Goal: Task Accomplishment & Management: Complete application form

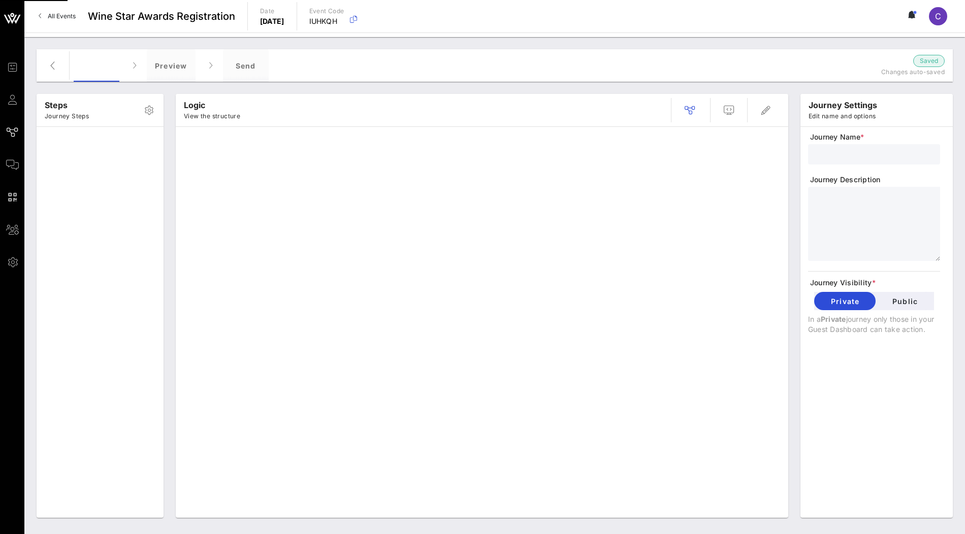
type input "Registration V4"
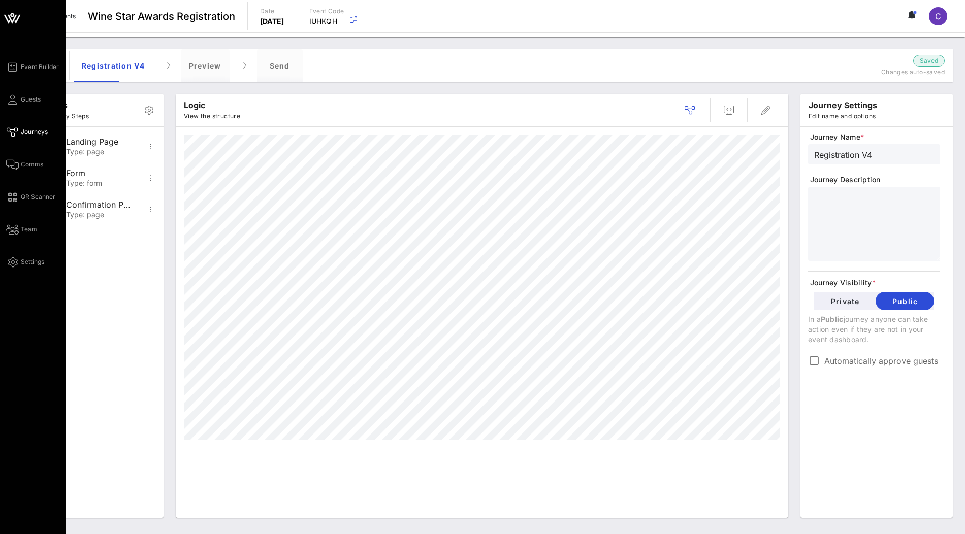
click at [14, 22] on icon at bounding box center [12, 18] width 24 height 24
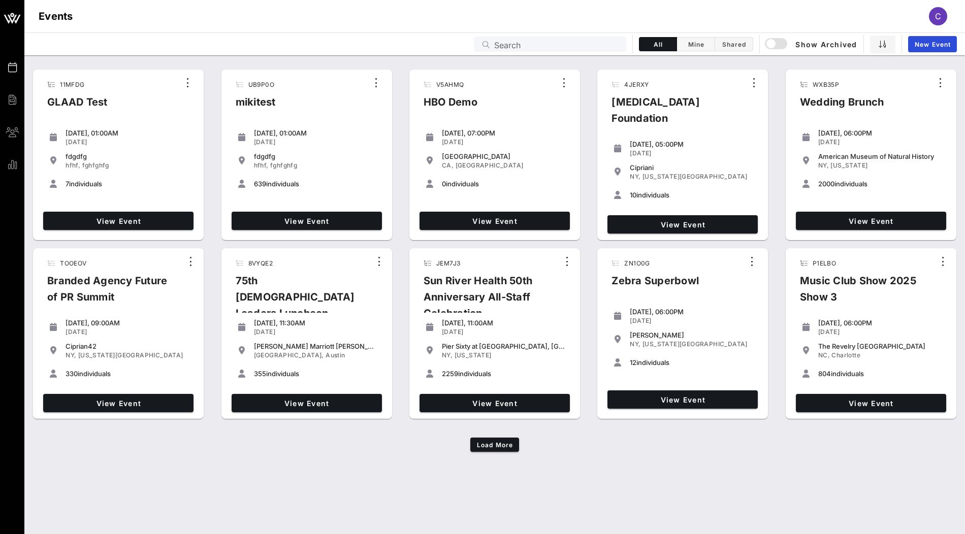
click at [537, 48] on input "Search" at bounding box center [557, 44] width 126 height 13
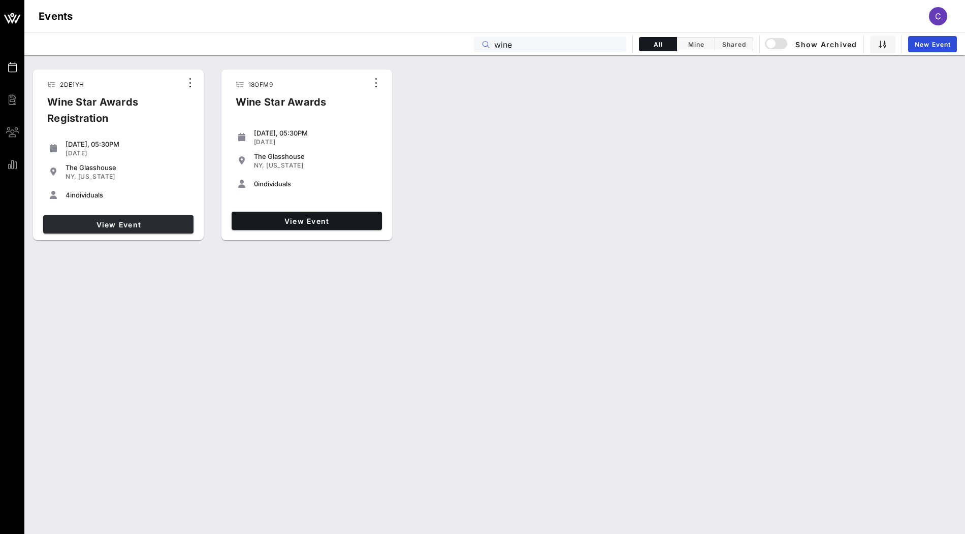
type input "wine"
click at [166, 225] on span "View Event" at bounding box center [118, 224] width 142 height 9
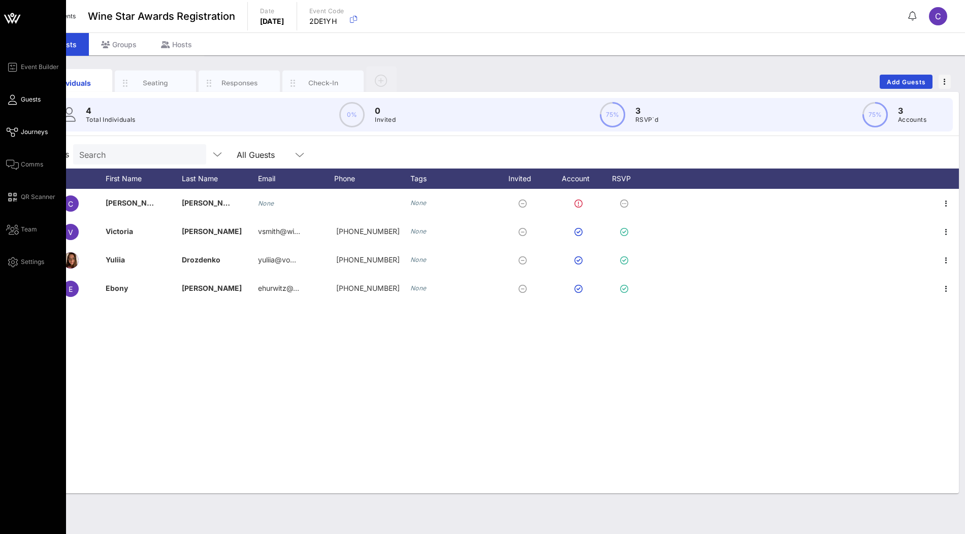
click at [33, 128] on span "Journeys" at bounding box center [34, 131] width 27 height 9
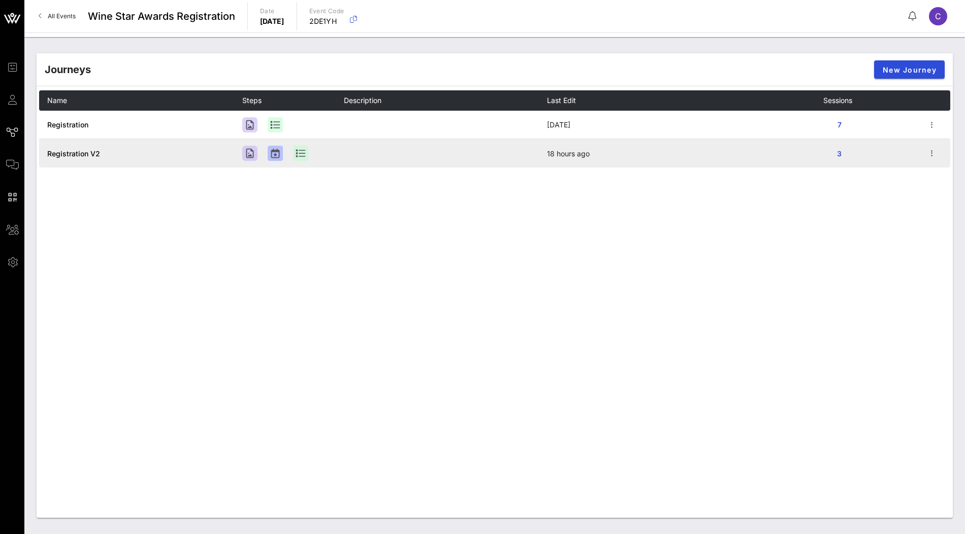
click at [78, 149] on span "Registration V2" at bounding box center [73, 153] width 53 height 9
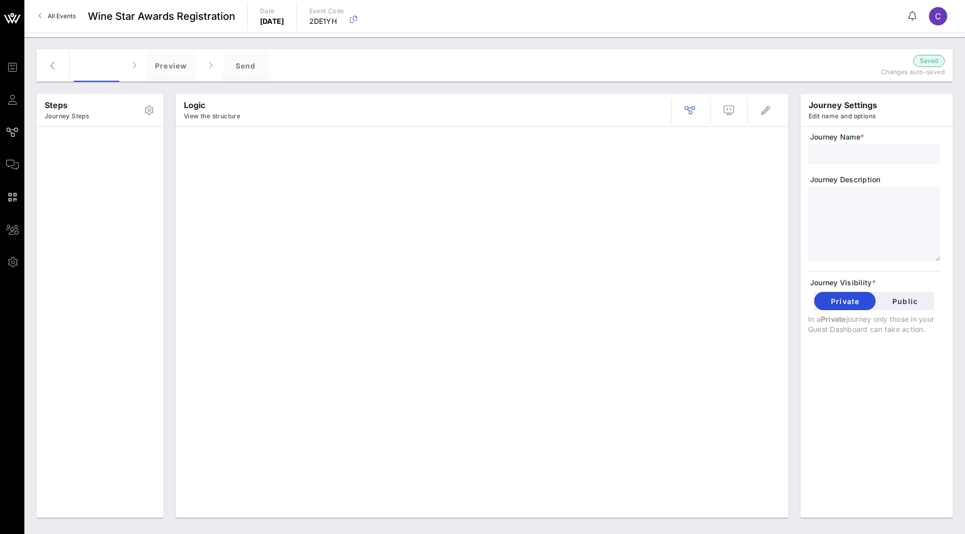
type input "Registration V2"
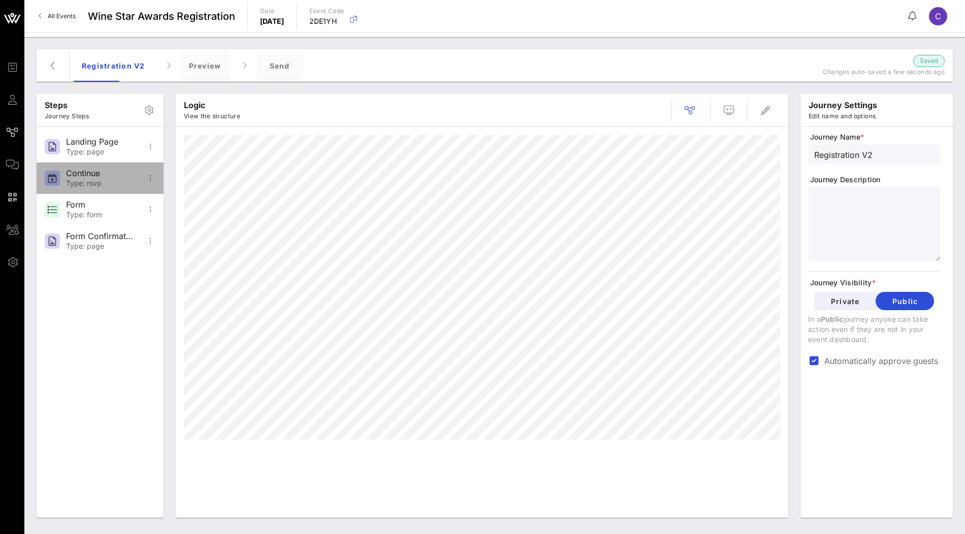
click at [94, 186] on div "Type: rsvp" at bounding box center [99, 183] width 67 height 9
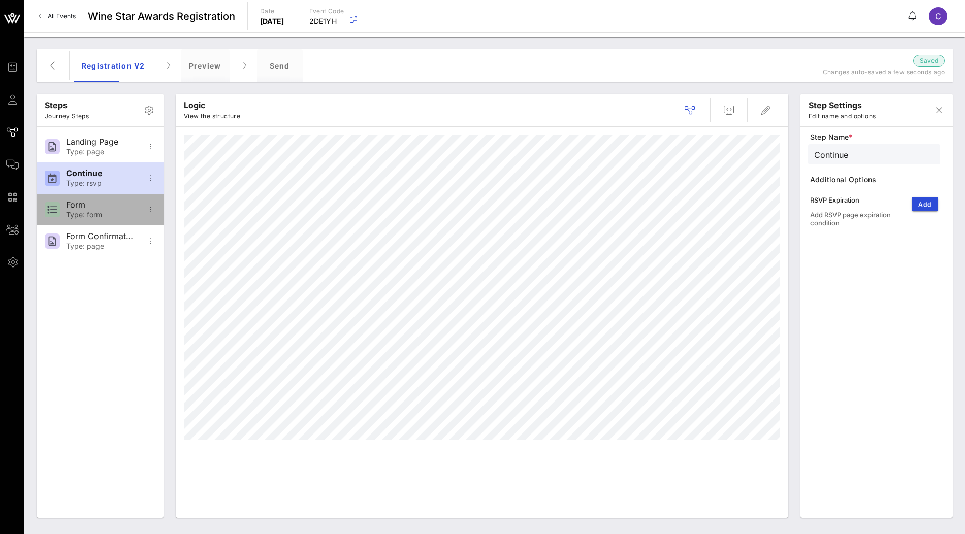
click at [104, 216] on div "Type: form" at bounding box center [99, 215] width 67 height 9
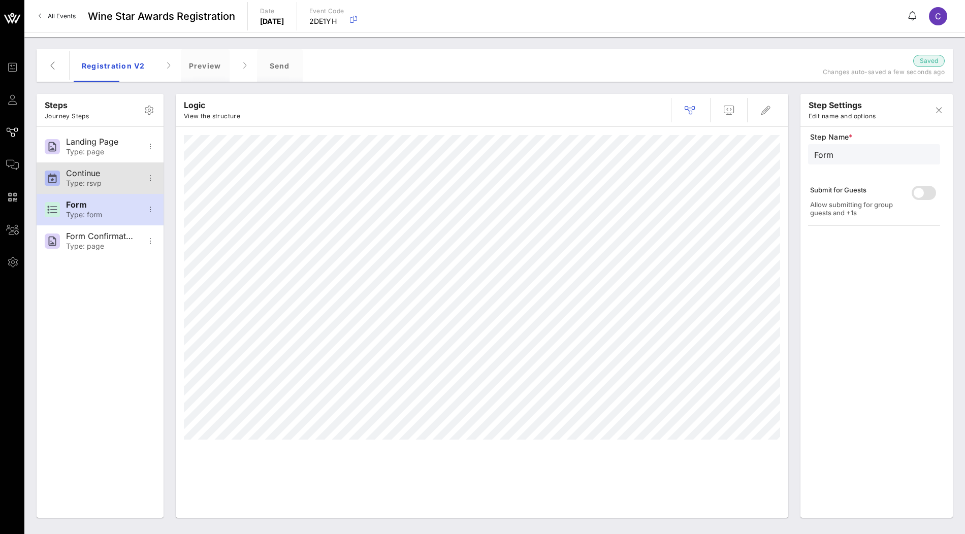
click at [106, 184] on div "Type: rsvp" at bounding box center [99, 183] width 67 height 9
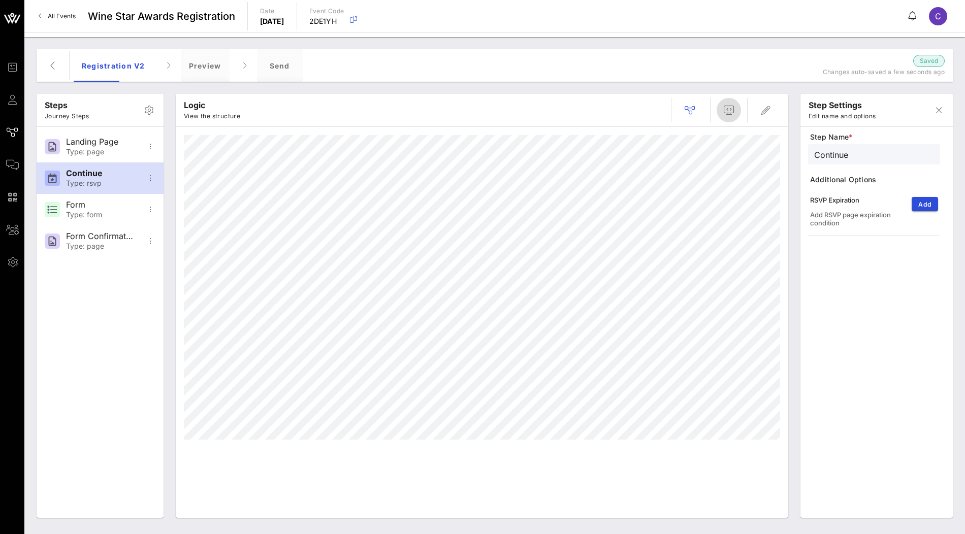
click at [724, 110] on icon "button" at bounding box center [729, 110] width 12 height 12
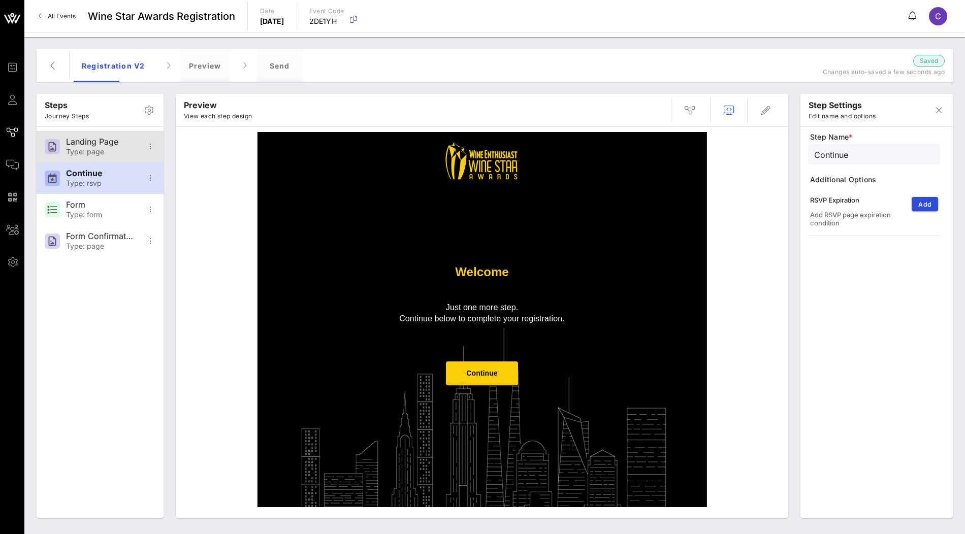
click at [93, 158] on div "Landing Page Type: page" at bounding box center [99, 146] width 67 height 31
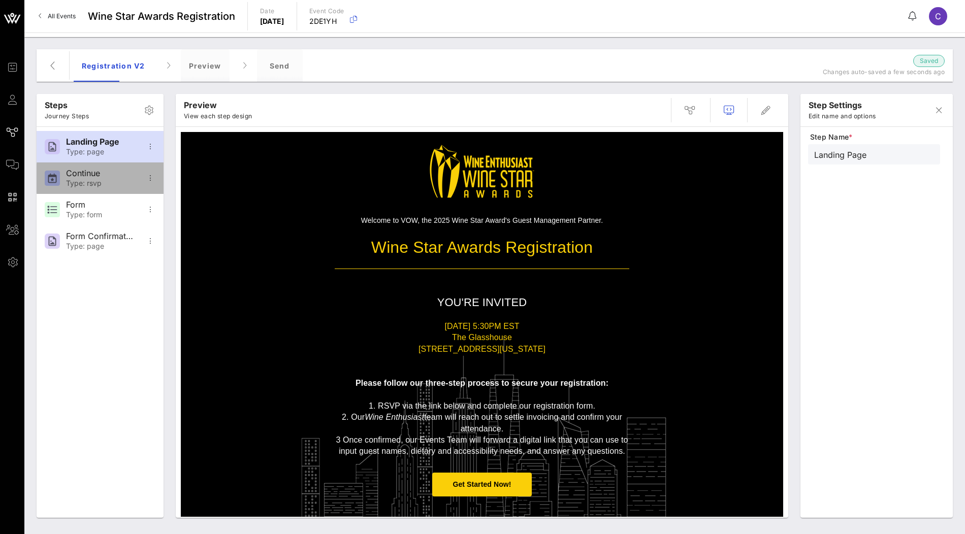
click at [100, 186] on div "Type: rsvp" at bounding box center [99, 183] width 67 height 9
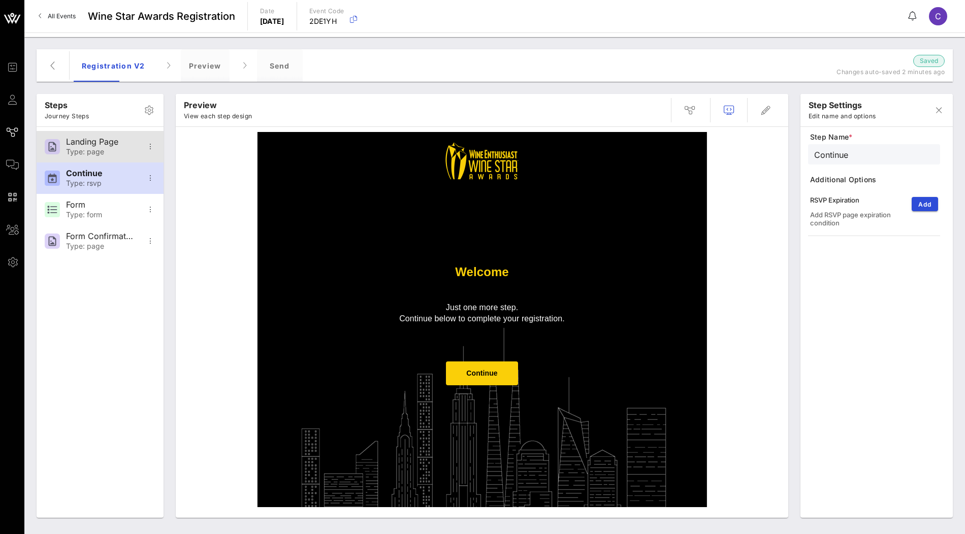
click at [116, 144] on div "Landing Page" at bounding box center [99, 142] width 67 height 10
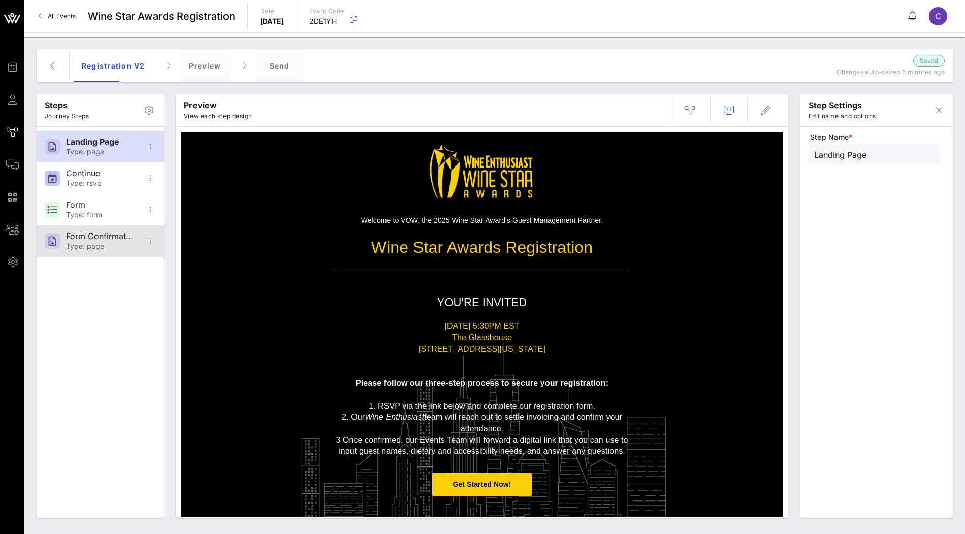
click at [86, 242] on div "Type: page" at bounding box center [99, 246] width 67 height 9
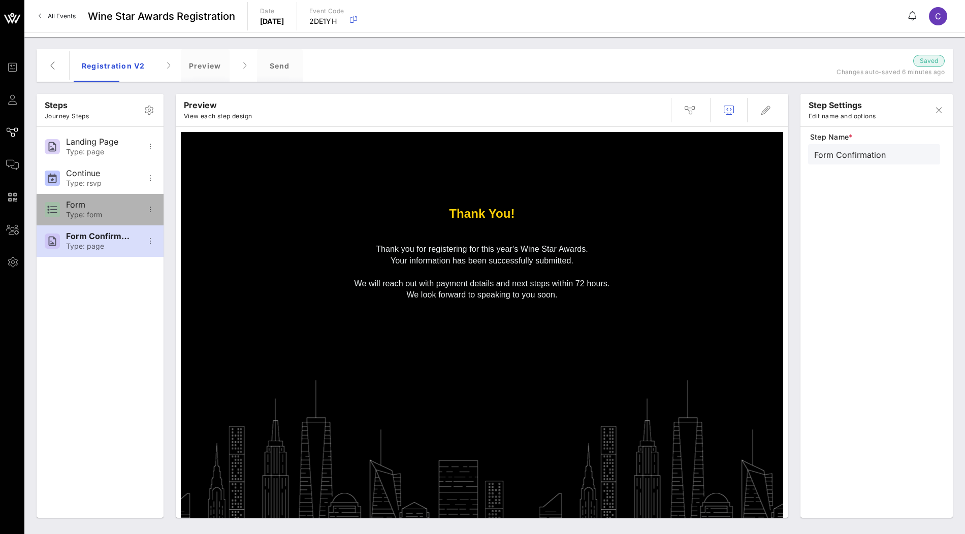
click at [97, 208] on div "Form" at bounding box center [99, 205] width 67 height 10
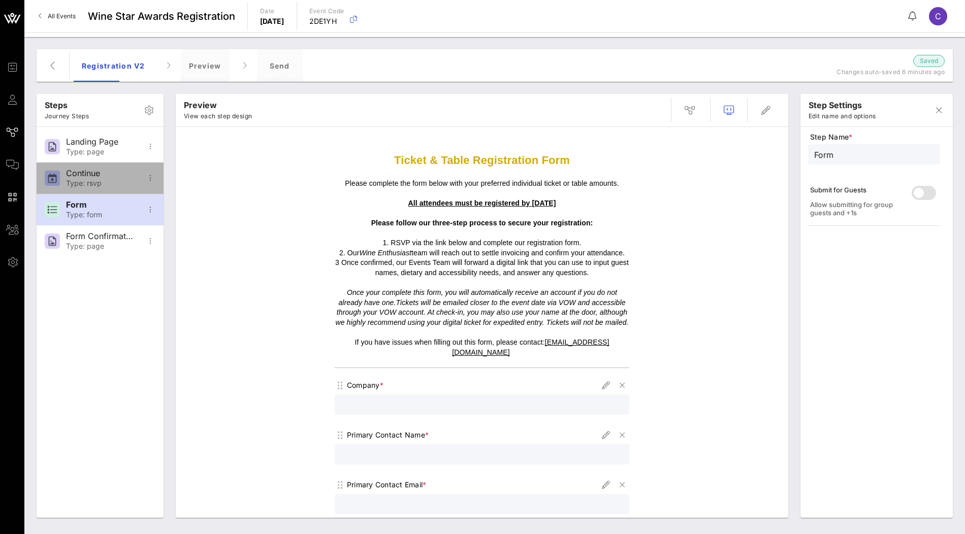
click at [117, 179] on div "Type: rsvp" at bounding box center [99, 183] width 67 height 9
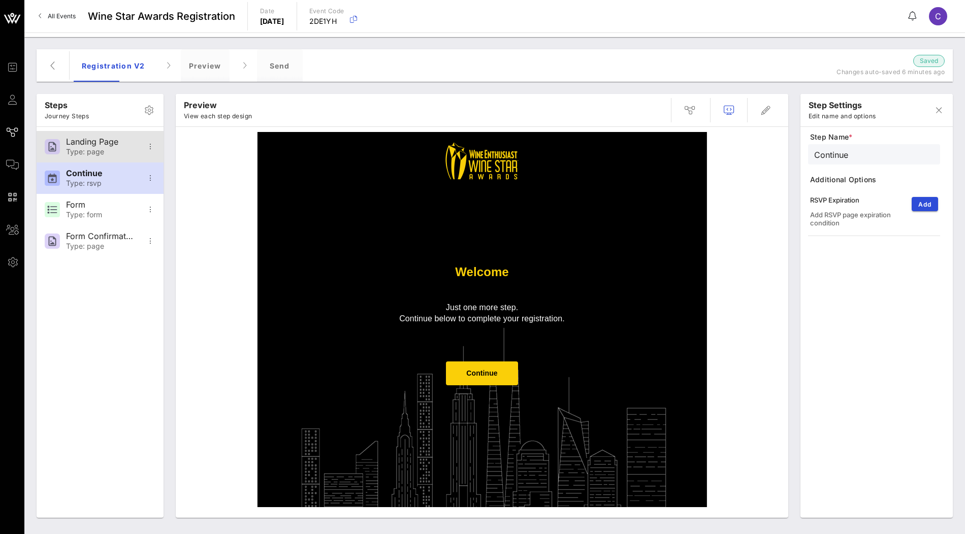
click at [120, 155] on div "Type: page" at bounding box center [99, 152] width 67 height 9
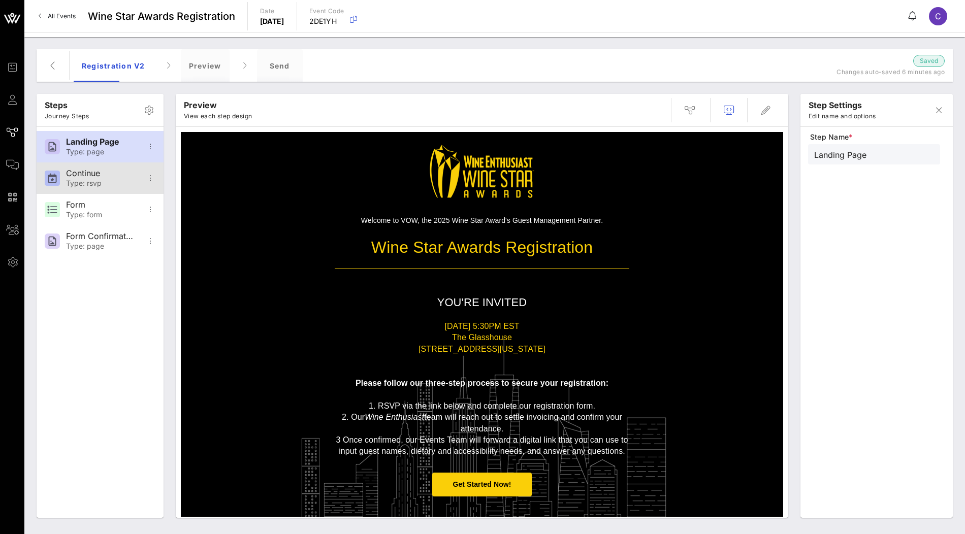
click at [99, 186] on div "Type: rsvp" at bounding box center [99, 183] width 67 height 9
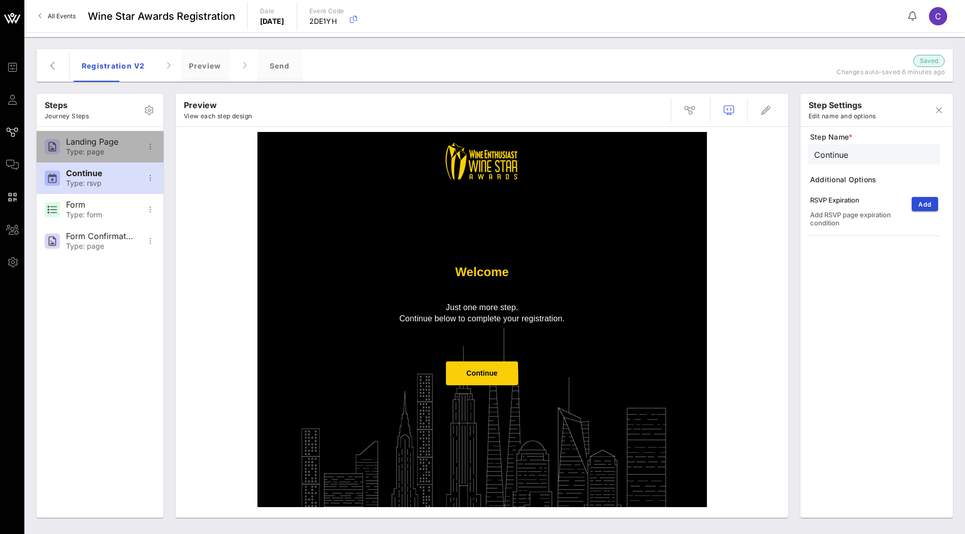
click at [101, 160] on div "Landing Page Type: page" at bounding box center [99, 146] width 67 height 31
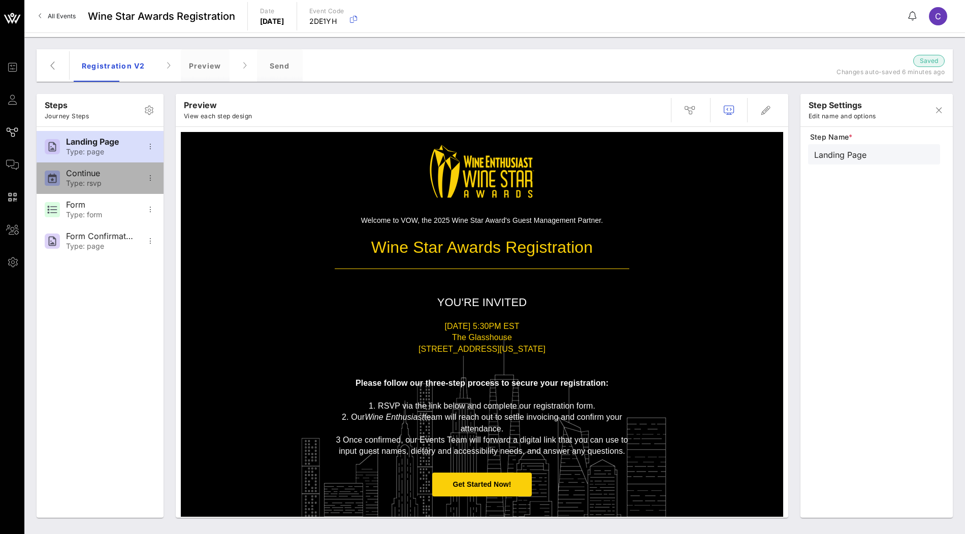
click at [97, 184] on div "Type: rsvp" at bounding box center [99, 183] width 67 height 9
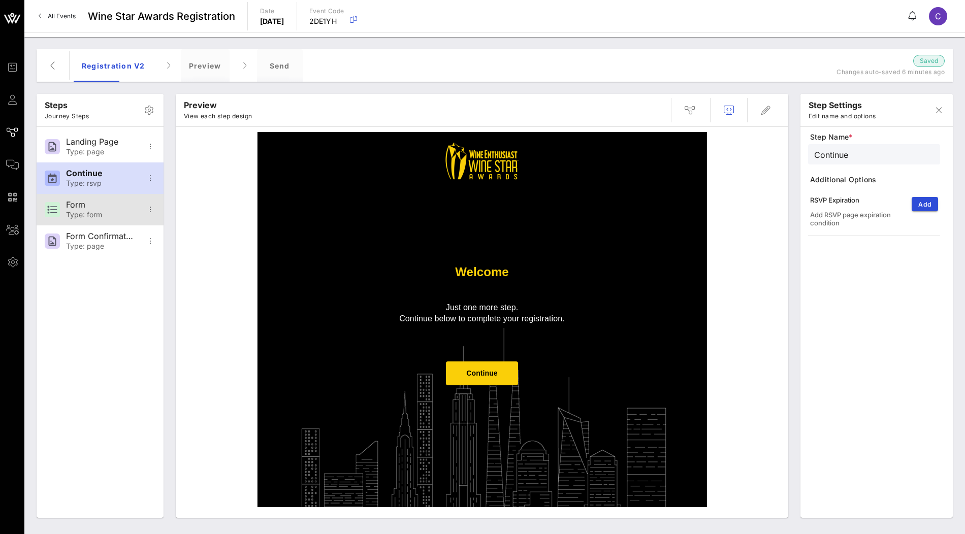
click at [114, 218] on div "Type: form" at bounding box center [99, 215] width 67 height 9
type input "Form"
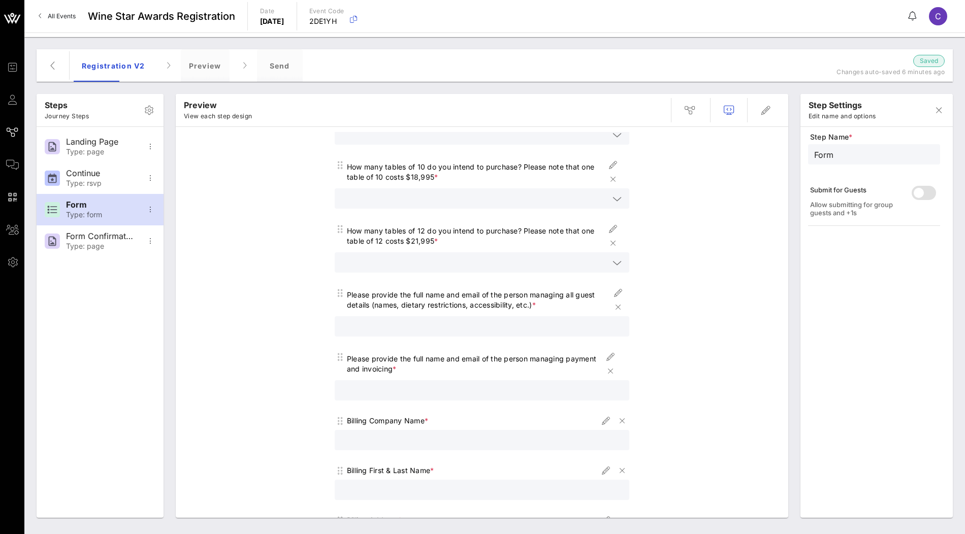
scroll to position [803, 0]
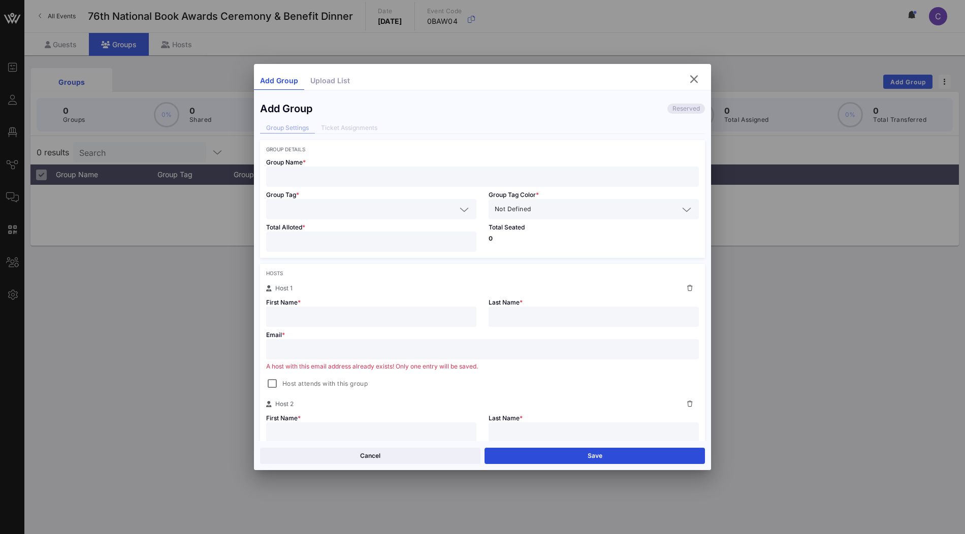
scroll to position [289, 0]
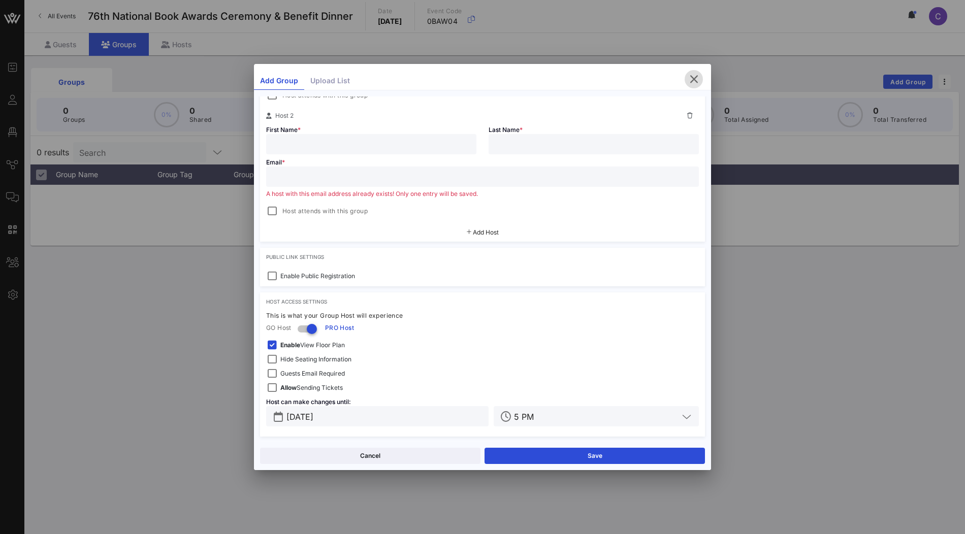
click at [696, 78] on icon "button" at bounding box center [694, 79] width 12 height 12
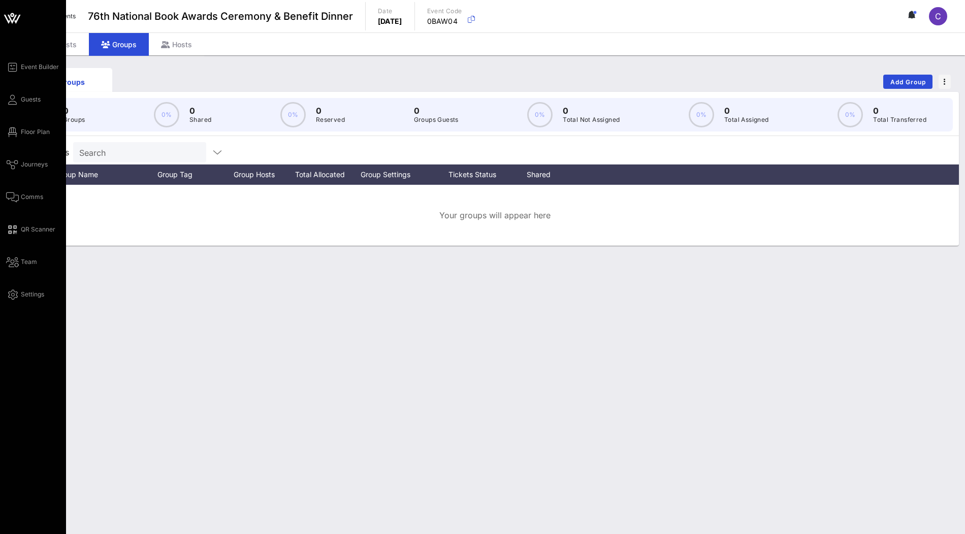
click at [10, 20] on icon at bounding box center [12, 19] width 9 height 9
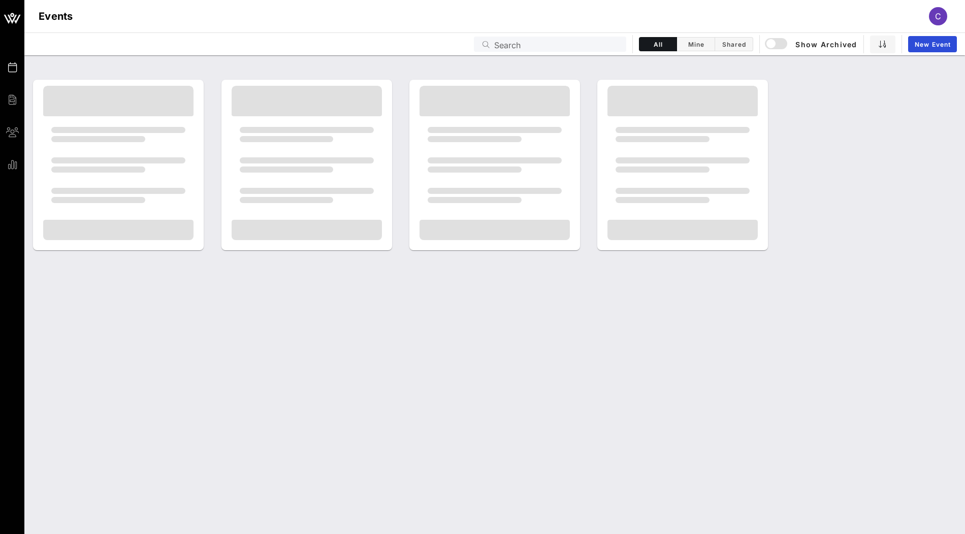
click at [510, 45] on input "Search" at bounding box center [557, 44] width 126 height 13
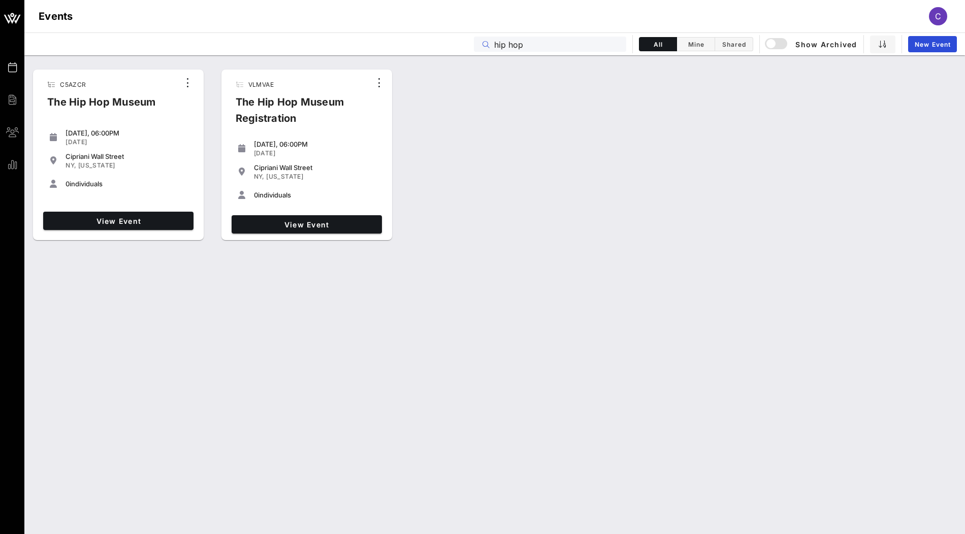
type input "hip hop"
click at [339, 228] on span "View Event" at bounding box center [307, 224] width 142 height 9
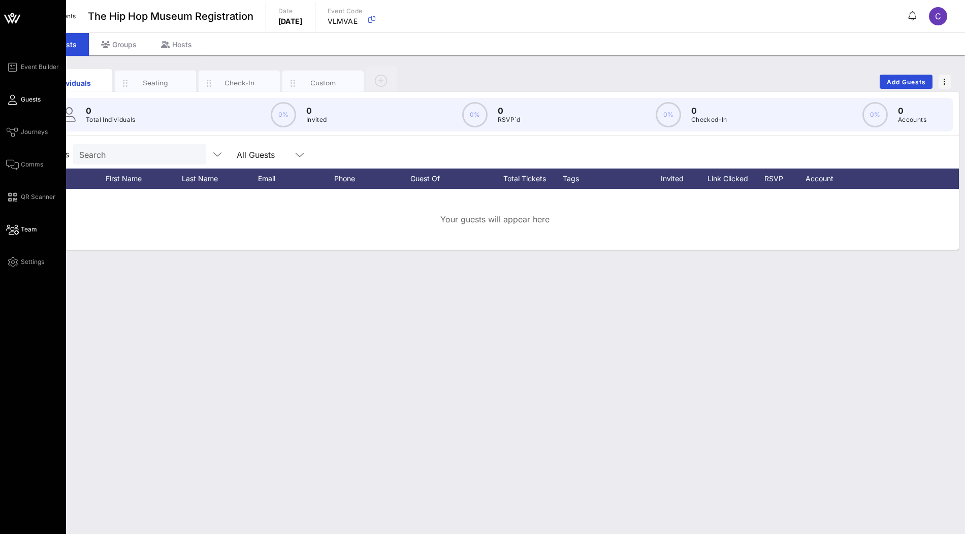
click at [25, 232] on span "Team" at bounding box center [29, 229] width 16 height 9
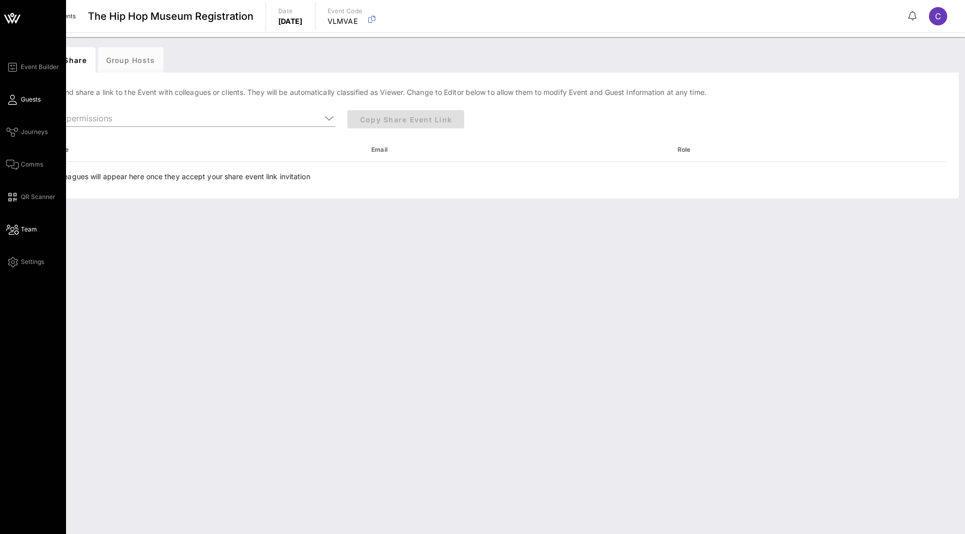
click at [23, 102] on span "Guests" at bounding box center [31, 99] width 20 height 9
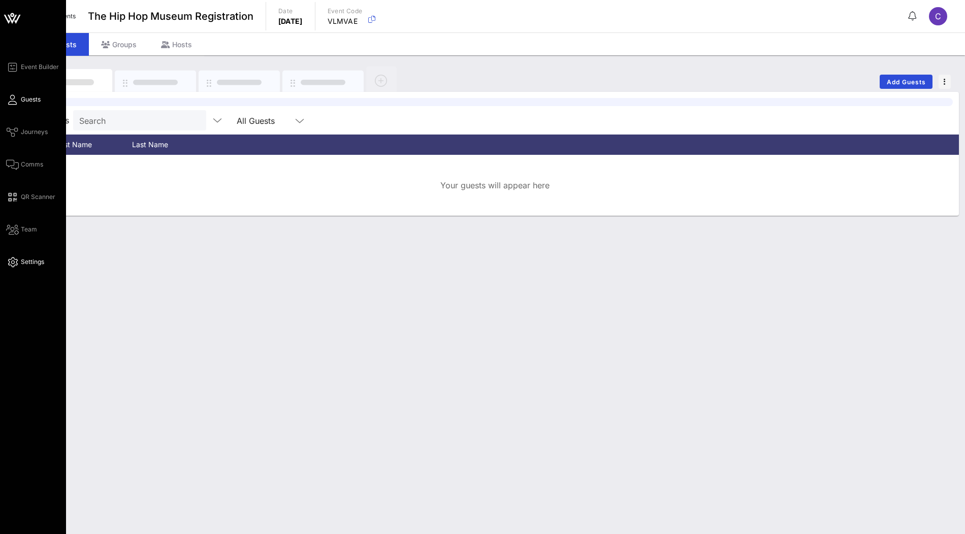
click at [36, 264] on span "Settings" at bounding box center [32, 262] width 23 height 9
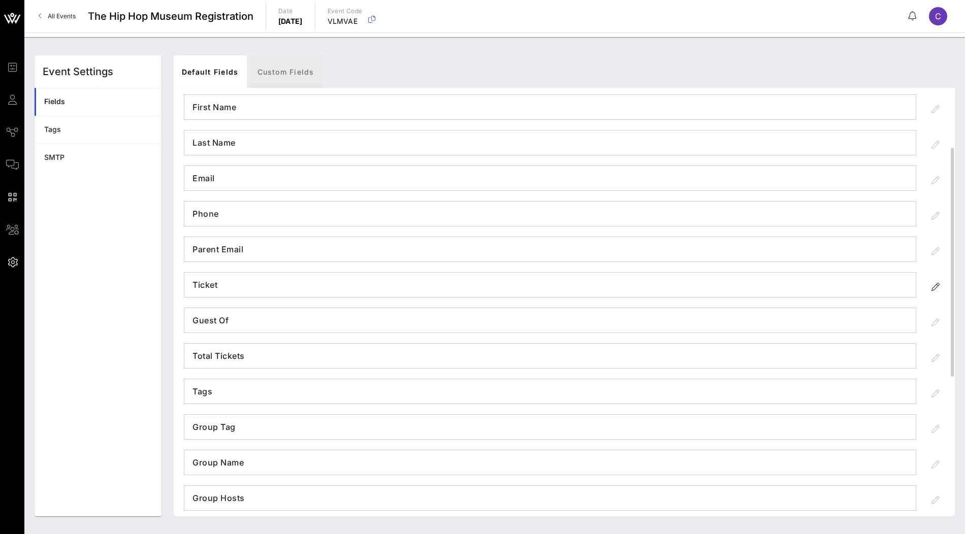
click at [283, 56] on link "Custom Fields" at bounding box center [285, 71] width 73 height 33
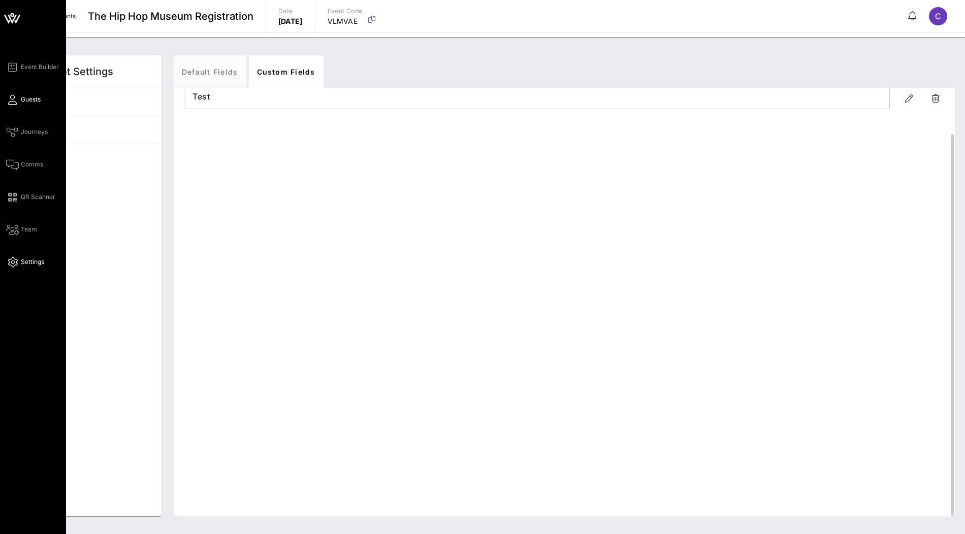
scroll to position [46, 0]
click at [26, 103] on span "Guests" at bounding box center [31, 99] width 20 height 9
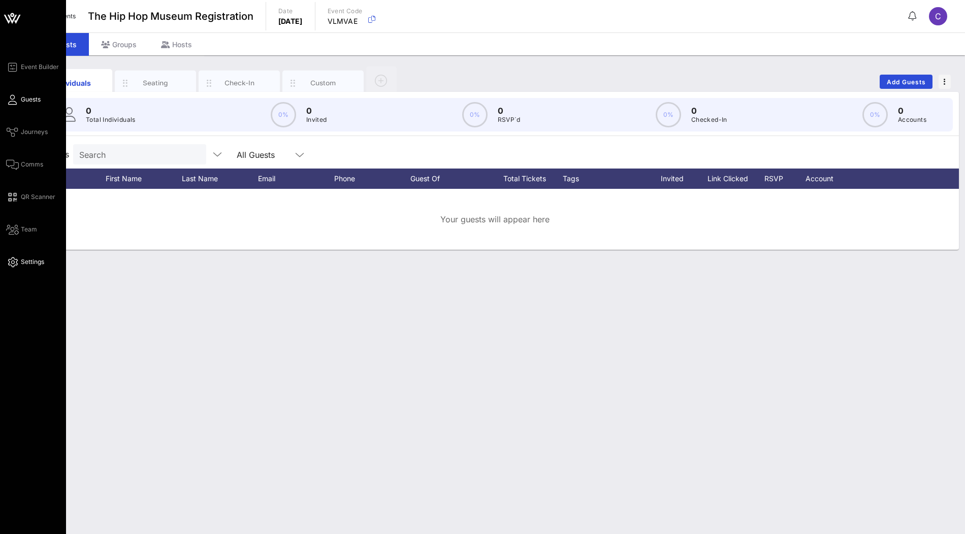
click at [21, 262] on span "Settings" at bounding box center [32, 262] width 23 height 9
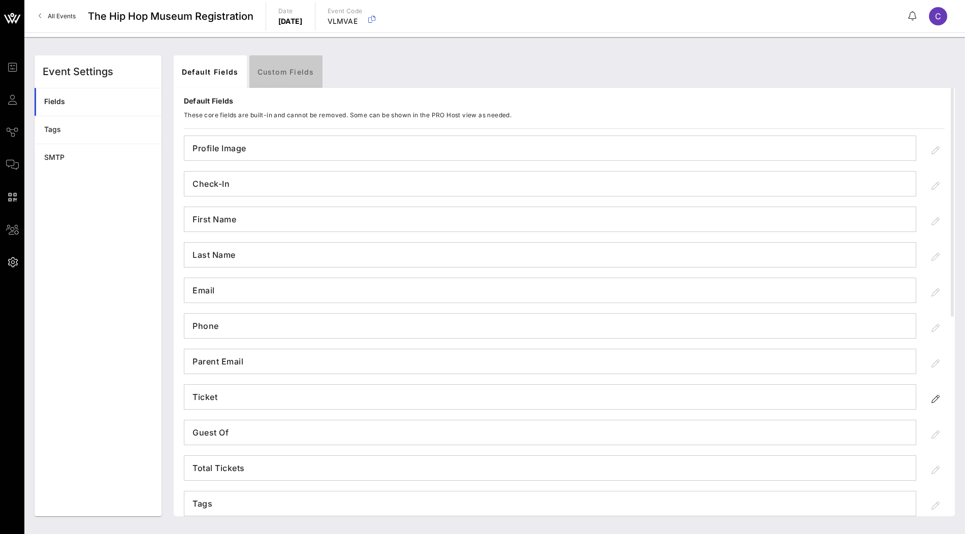
click at [280, 69] on link "Custom Fields" at bounding box center [285, 71] width 73 height 33
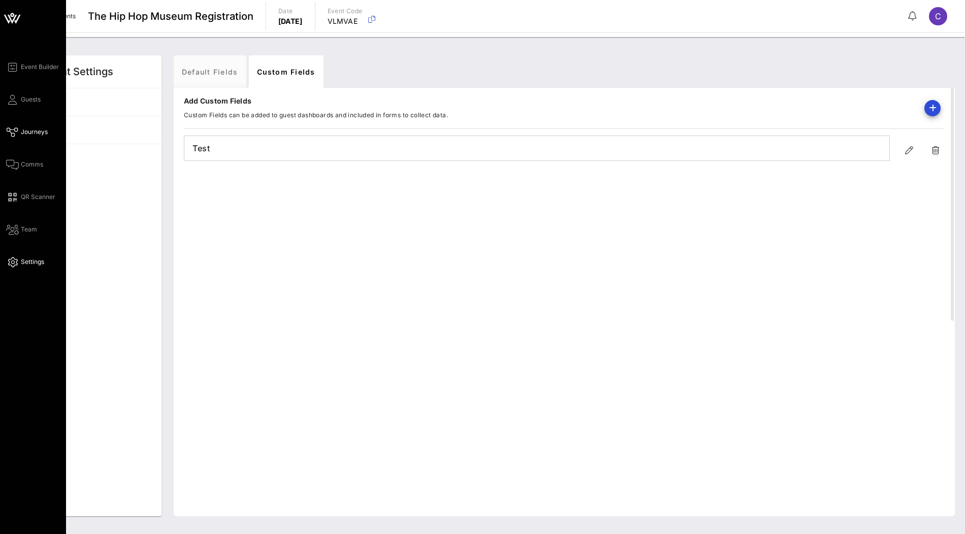
click at [31, 132] on span "Journeys" at bounding box center [34, 131] width 27 height 9
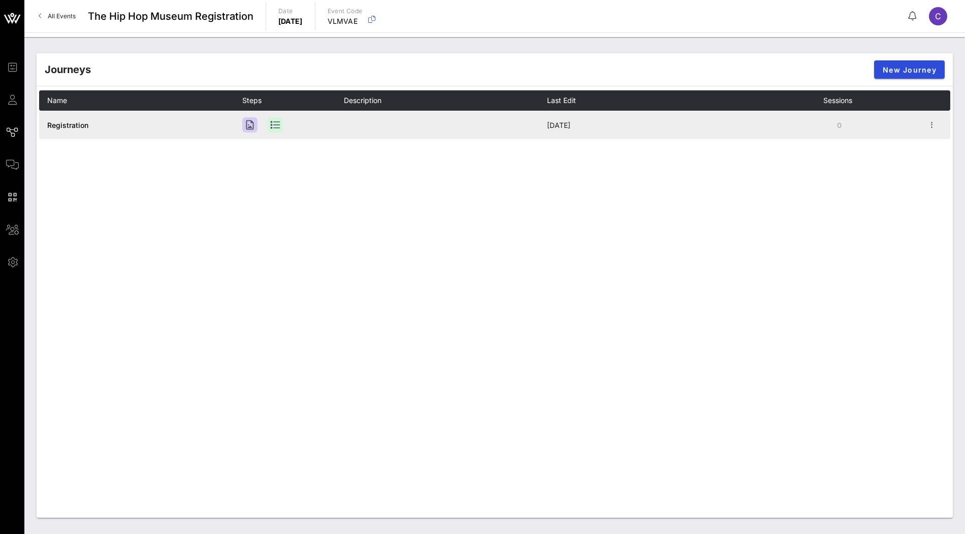
click at [71, 127] on span "Registration" at bounding box center [67, 125] width 41 height 9
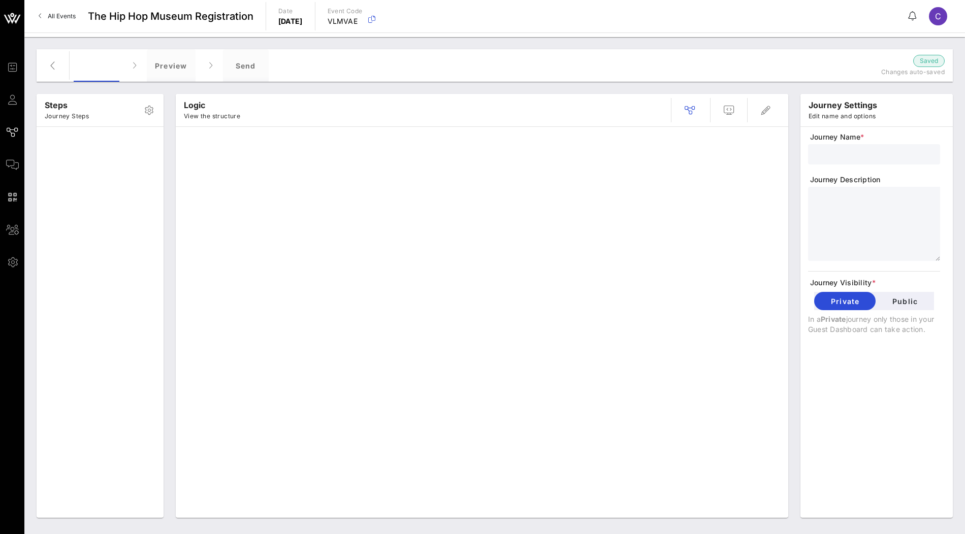
type input "Registration"
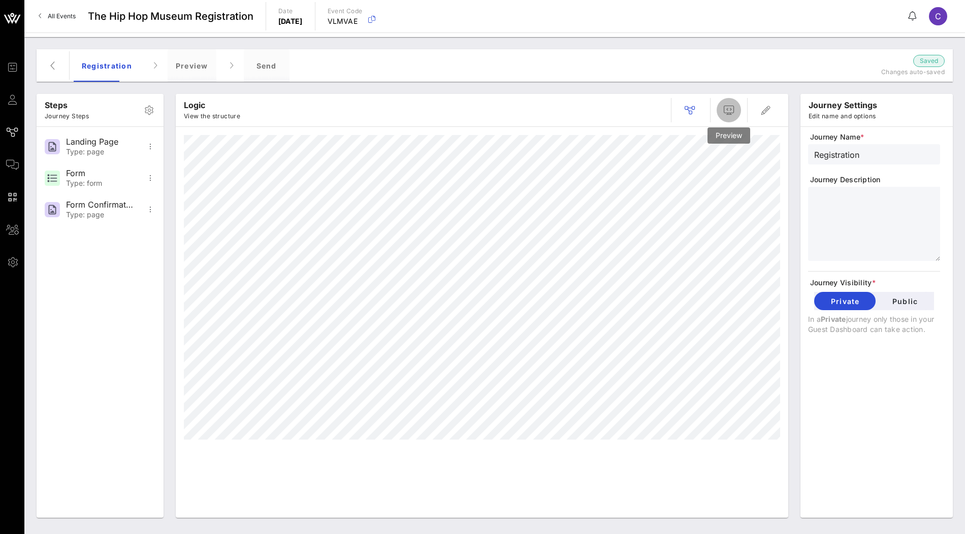
click at [725, 111] on icon "button" at bounding box center [729, 110] width 12 height 12
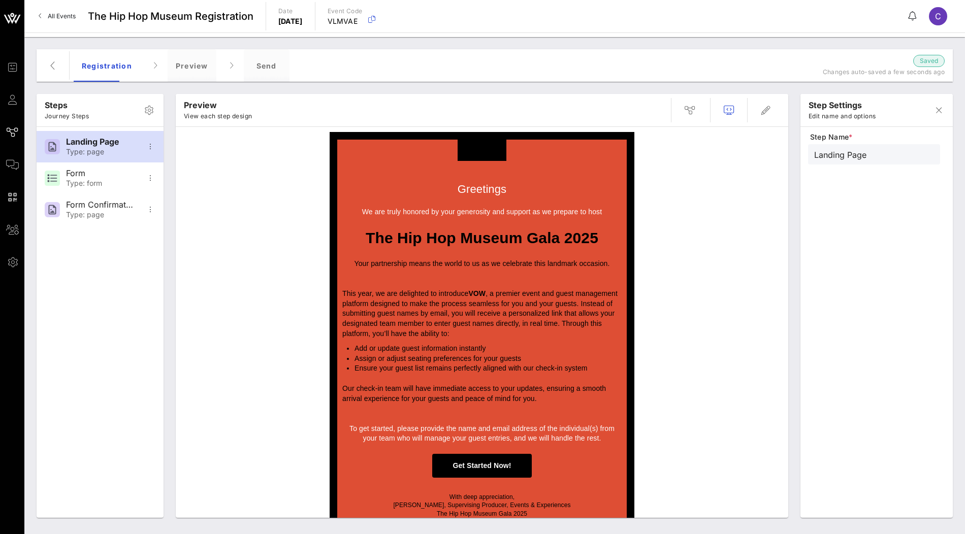
scroll to position [14, 0]
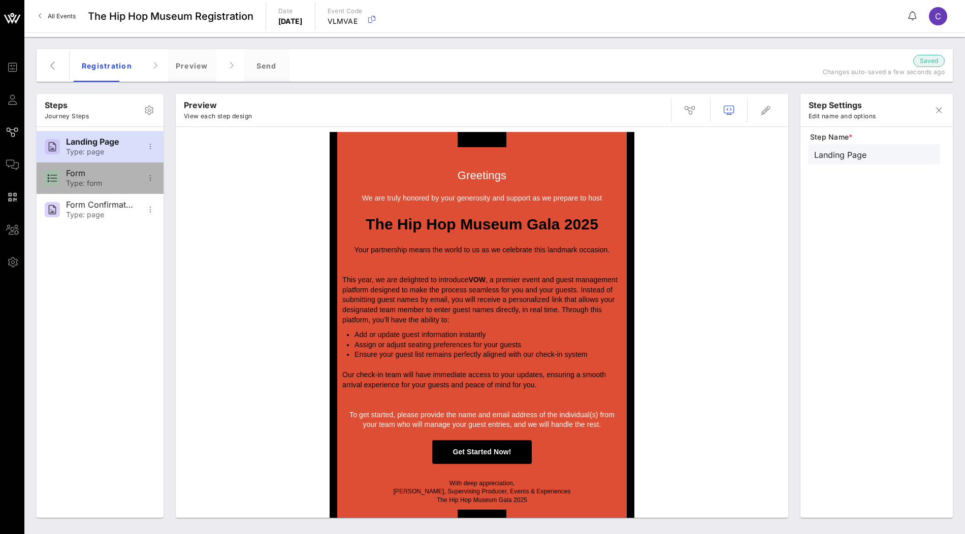
click at [85, 184] on div "Type: form" at bounding box center [99, 183] width 67 height 9
type input "Form"
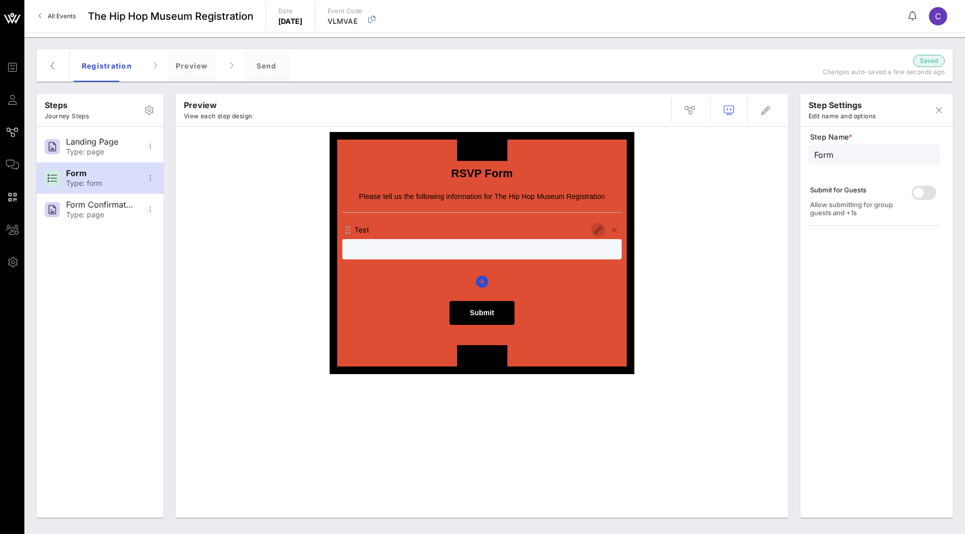
click at [594, 224] on icon "button" at bounding box center [598, 230] width 12 height 12
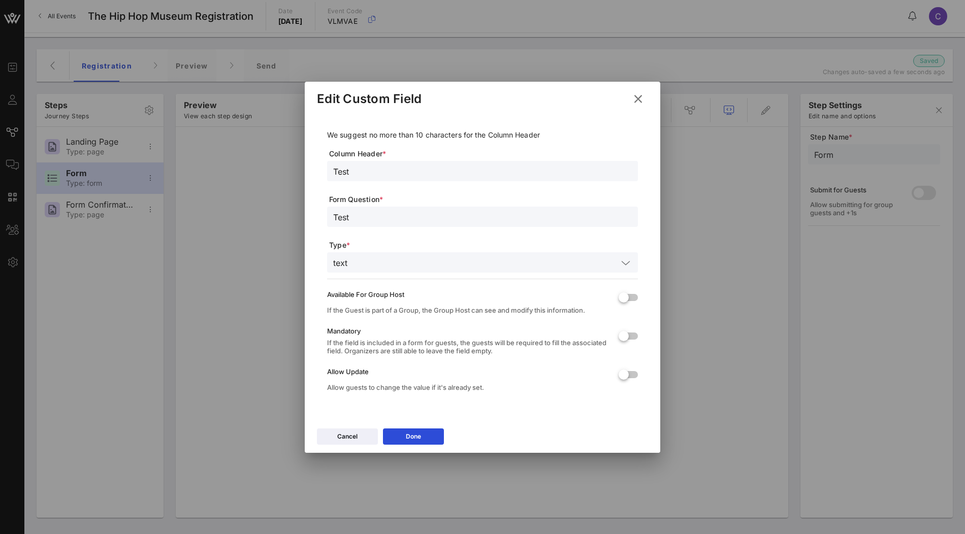
drag, startPoint x: 375, startPoint y: 174, endPoint x: 309, endPoint y: 174, distance: 66.0
click at [309, 174] on div "We suggest no more than 10 characters for the Column Header Column Header * Tes…" at bounding box center [483, 268] width 356 height 310
click at [359, 170] on input "text" at bounding box center [482, 171] width 299 height 13
type input "H"
type input "t"
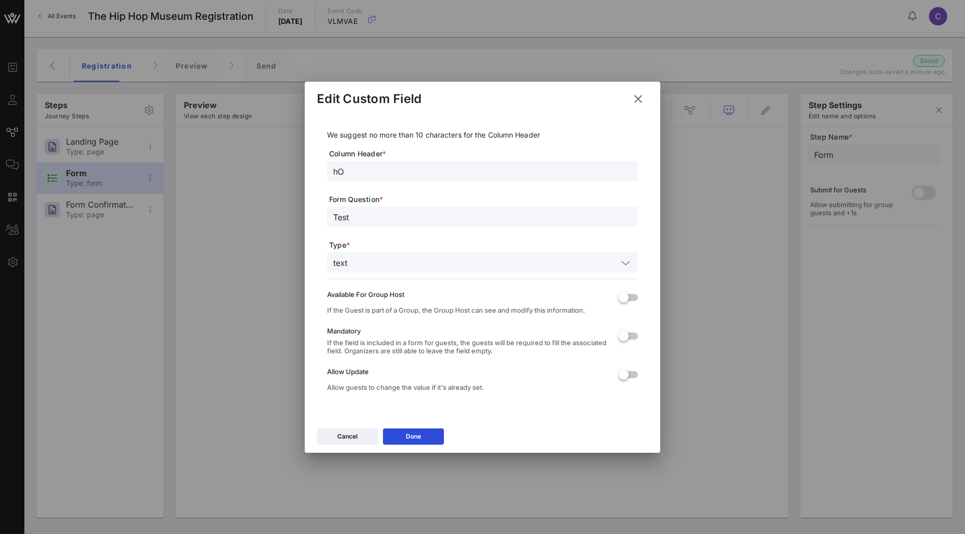
type input "h"
type input "Host"
drag, startPoint x: 354, startPoint y: 213, endPoint x: 324, endPoint y: 214, distance: 30.0
click at [325, 213] on div "We suggest no more than 10 characters for the Column Header Column Header * Hos…" at bounding box center [482, 263] width 331 height 300
type input "F"
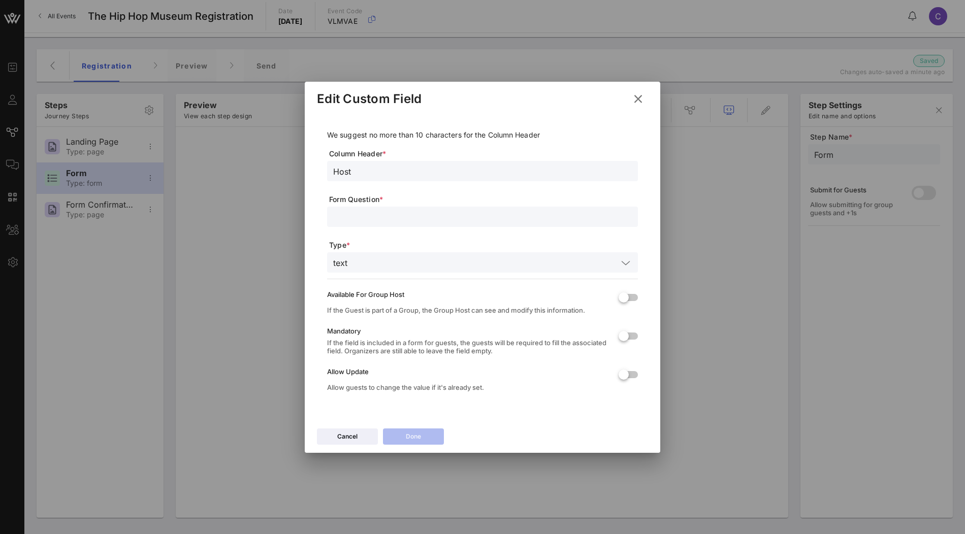
type input "w"
click at [363, 175] on input "Host" at bounding box center [482, 171] width 299 height 13
click at [469, 218] on input "Please enter the first name of the" at bounding box center [482, 216] width 299 height 13
drag, startPoint x: 440, startPoint y: 217, endPoint x: 492, endPoint y: 217, distance: 51.8
click at [491, 217] on input "Please enter the first name of the" at bounding box center [482, 216] width 299 height 13
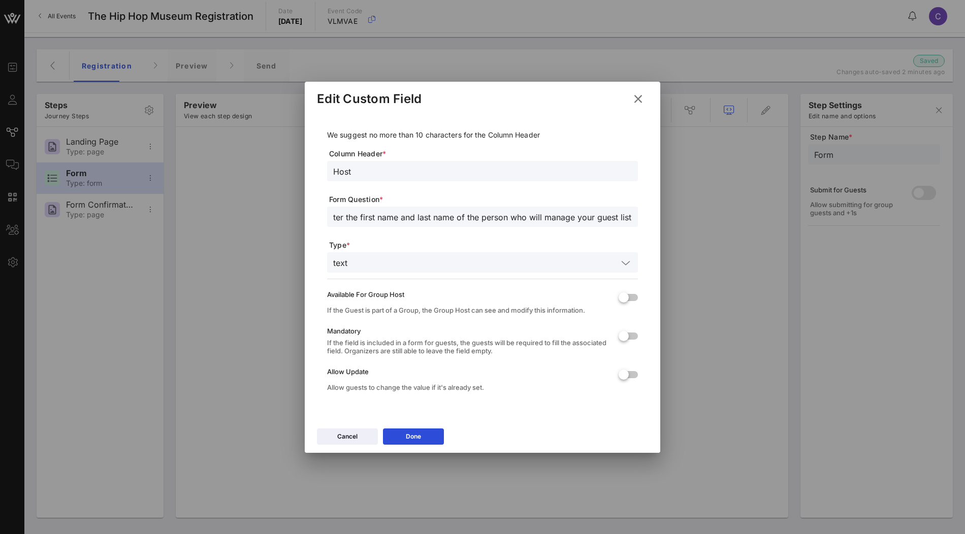
scroll to position [0, 39]
type input "Please enter the first name and last name of the person who will manage your gu…"
click at [621, 265] on icon at bounding box center [625, 263] width 9 height 12
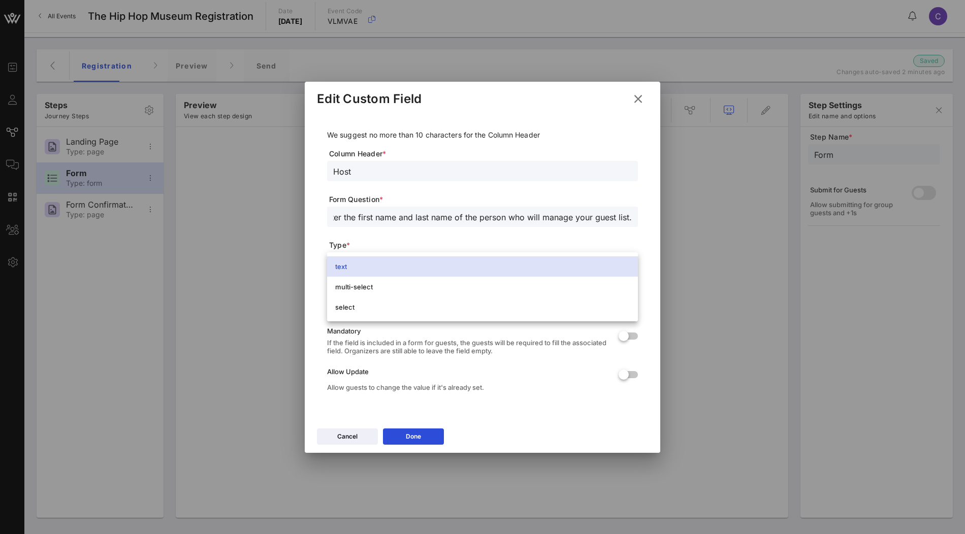
scroll to position [0, 0]
click at [463, 269] on div "text" at bounding box center [482, 267] width 295 height 8
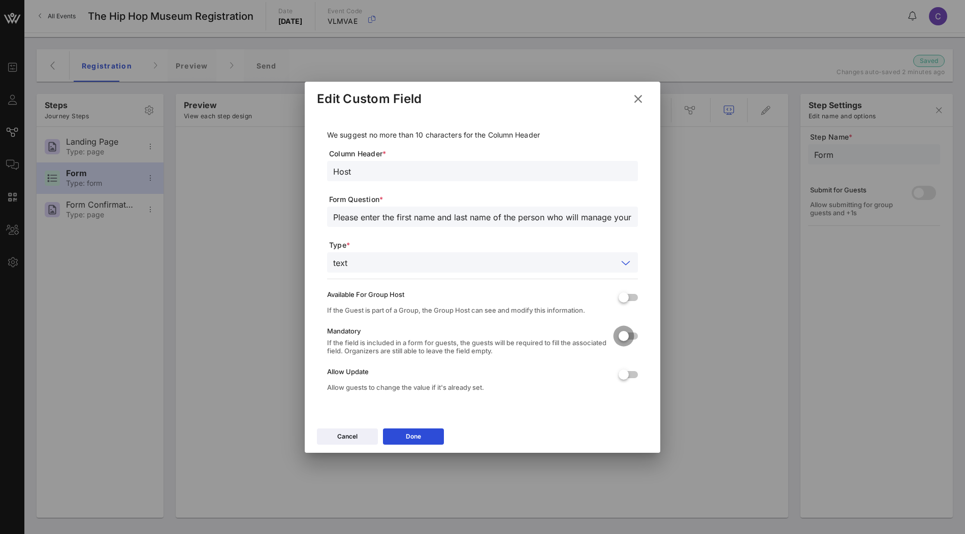
click at [628, 338] on div at bounding box center [623, 336] width 17 height 17
click at [410, 438] on div "Done" at bounding box center [413, 437] width 15 height 10
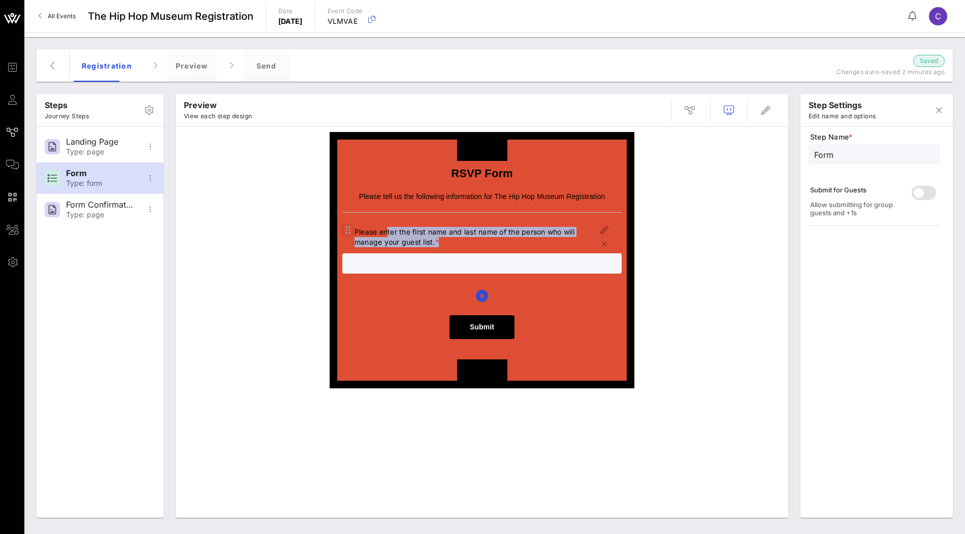
drag, startPoint x: 440, startPoint y: 242, endPoint x: 354, endPoint y: 231, distance: 87.1
click at [354, 231] on div "Please enter the first name and last name of the person who will manage your gu…" at bounding box center [481, 237] width 279 height 28
copy div "Please enter the first name and last name of the person who will manage your gu…"
click at [483, 294] on icon "button" at bounding box center [482, 296] width 12 height 12
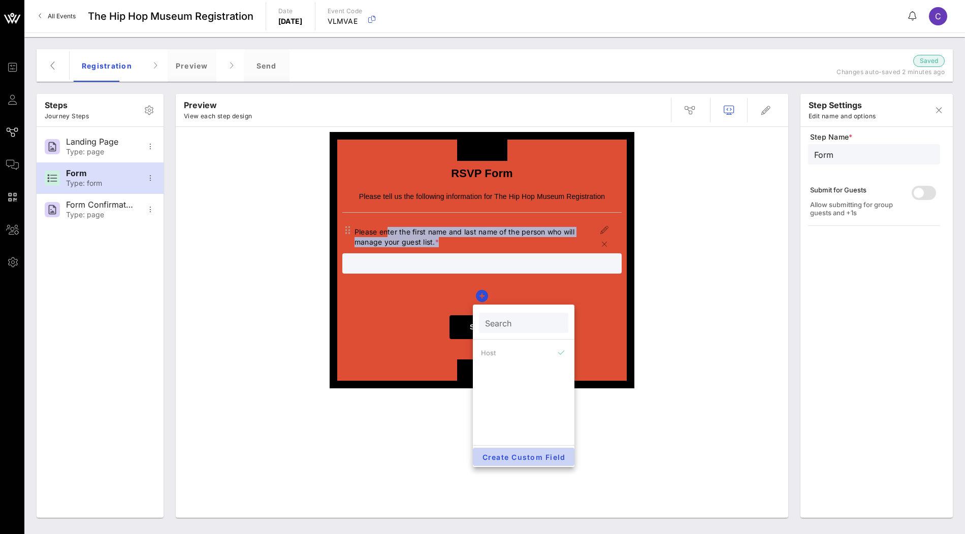
click at [524, 458] on span "Create Custom Field" at bounding box center [523, 457] width 85 height 9
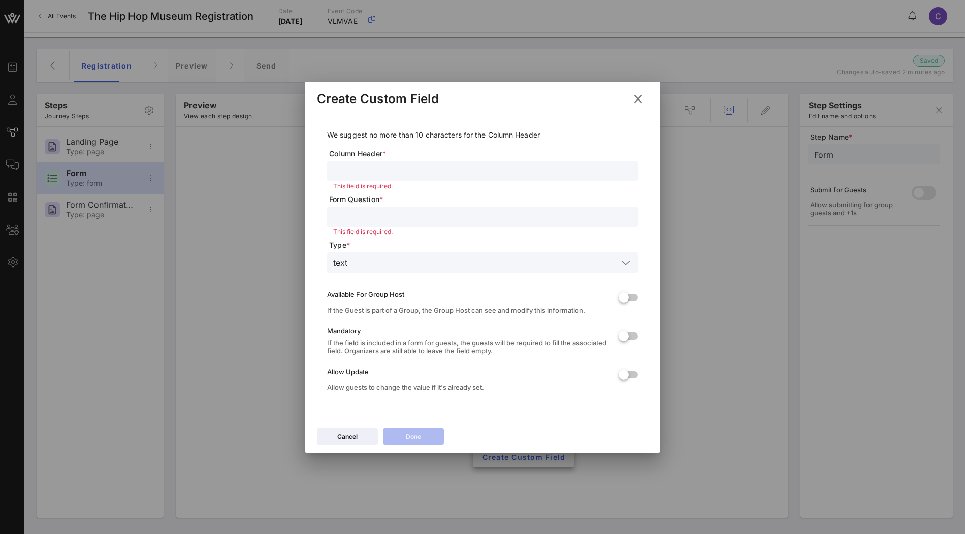
click at [424, 174] on input "text" at bounding box center [482, 171] width 299 height 13
type input "Host Email"
click at [393, 218] on input "text" at bounding box center [482, 216] width 299 height 13
paste input "Please enter the first name and last name of the person who will manage your gu…"
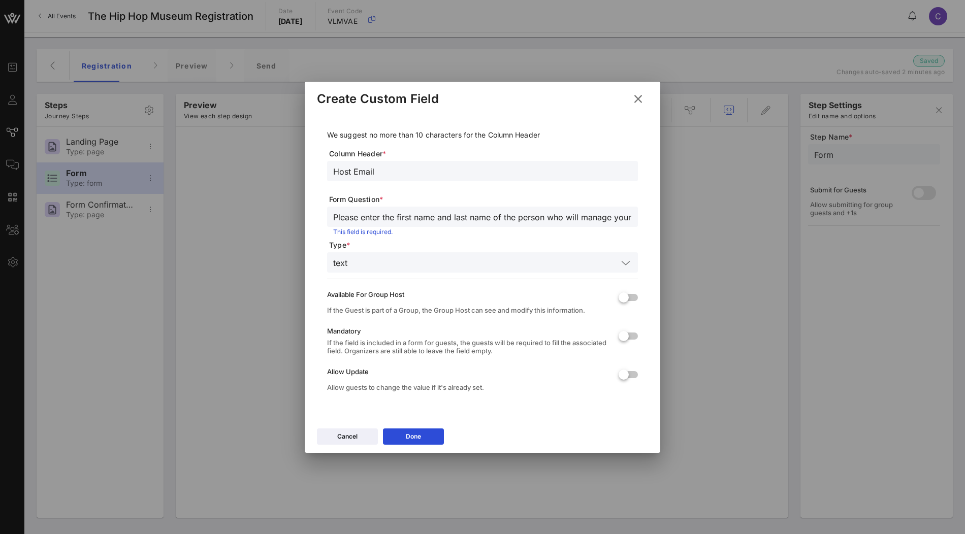
scroll to position [0, 45]
drag, startPoint x: 351, startPoint y: 217, endPoint x: 447, endPoint y: 217, distance: 96.0
click at [447, 217] on input "Please enter the first name and last name of the person who will manage your gu…" at bounding box center [482, 216] width 299 height 13
drag, startPoint x: 331, startPoint y: 215, endPoint x: 730, endPoint y: 218, distance: 399.3
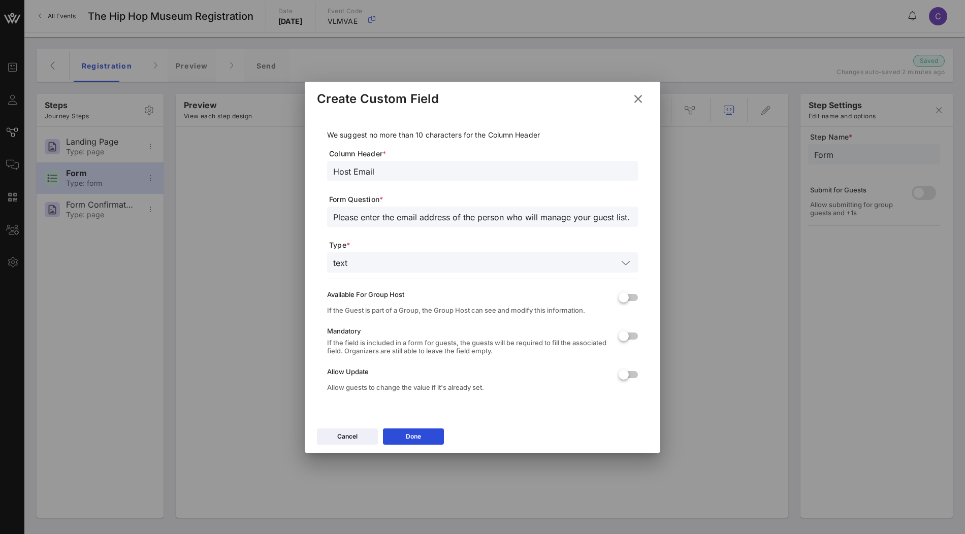
click at [730, 218] on div "Event Builder Guests Journeys Comms QR Scanner Team Settings The Hip Hop Museum…" at bounding box center [482, 267] width 965 height 534
click at [567, 222] on input "Please enter the email address of the person who will manage your guest list. *" at bounding box center [482, 216] width 299 height 13
type input "T"
type input "Host's email address:"
click at [625, 341] on div at bounding box center [623, 336] width 17 height 17
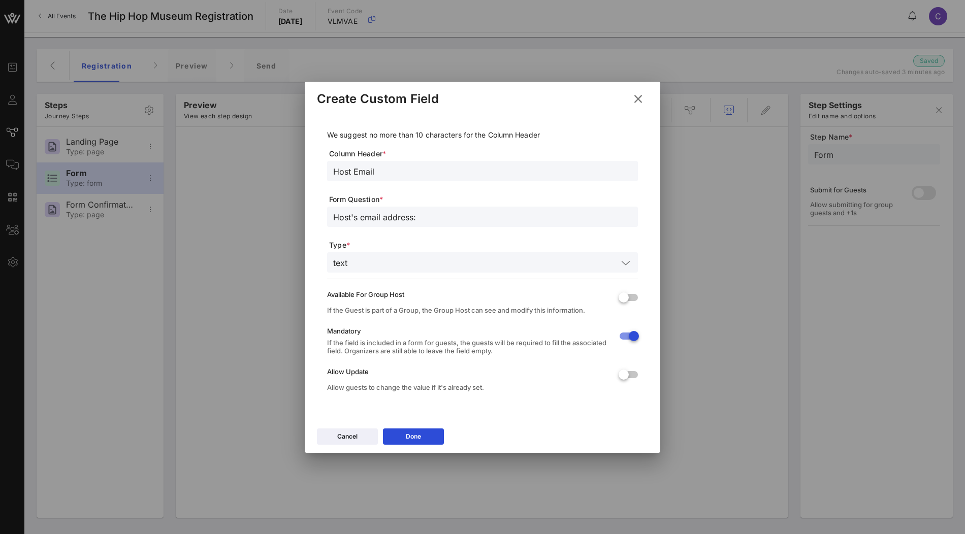
click at [423, 446] on div "Cancel Done" at bounding box center [483, 438] width 356 height 29
click at [426, 438] on button "Done" at bounding box center [413, 437] width 61 height 16
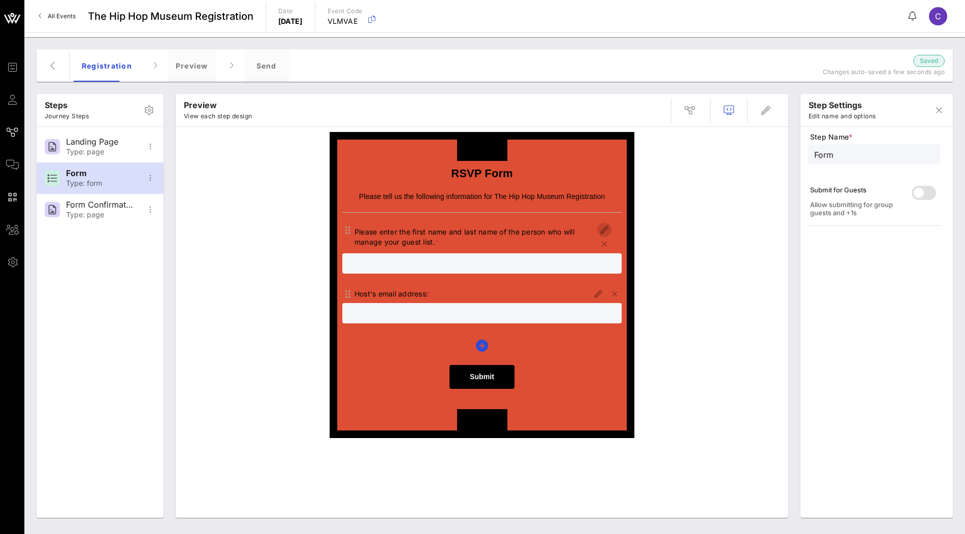
click at [604, 232] on icon "button" at bounding box center [604, 230] width 12 height 12
type input "Host"
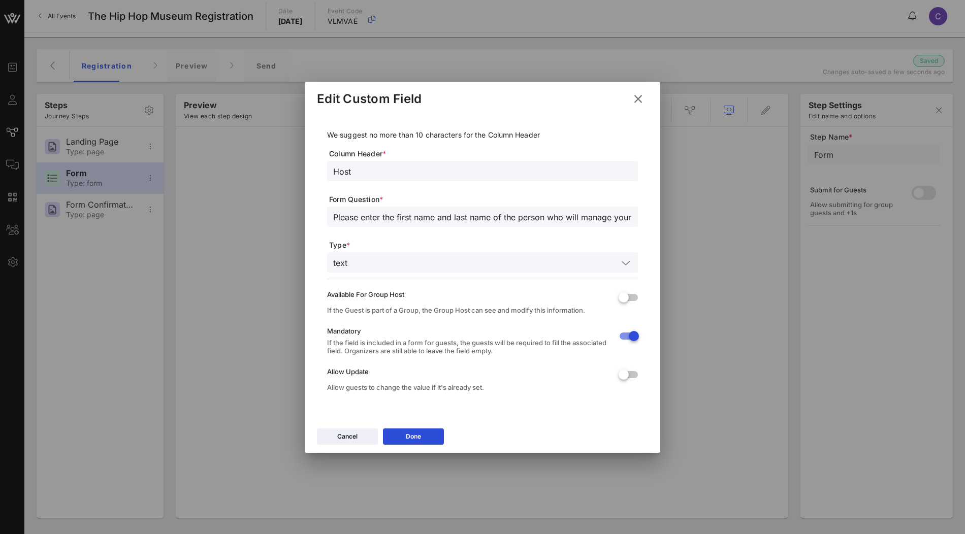
click at [366, 218] on input "Please enter the first name and last name of the person who will manage your gu…" at bounding box center [482, 216] width 299 height 13
type input "Host's first and last name"
click at [407, 438] on div "Done" at bounding box center [413, 437] width 15 height 10
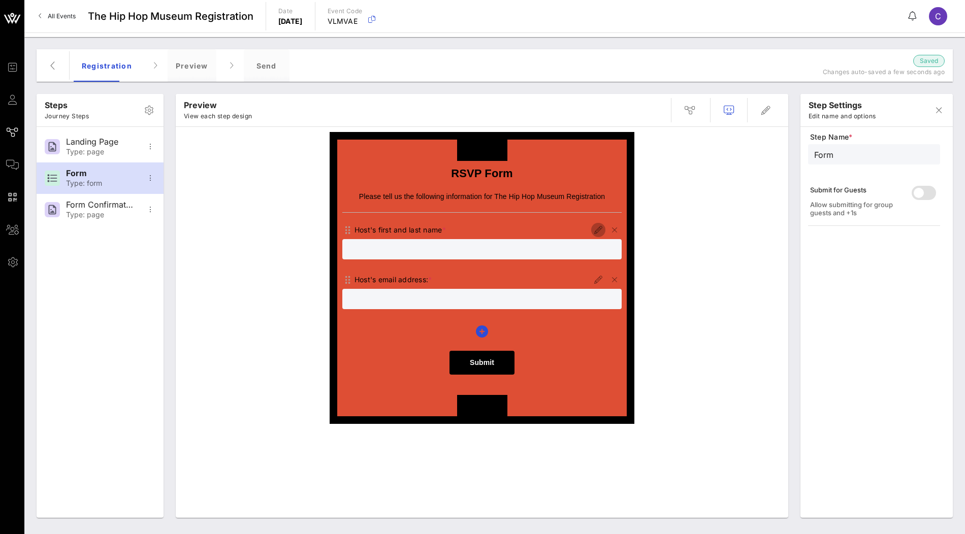
click at [599, 228] on icon "button" at bounding box center [598, 230] width 12 height 12
type input "Host"
type input "Host's first and last name"
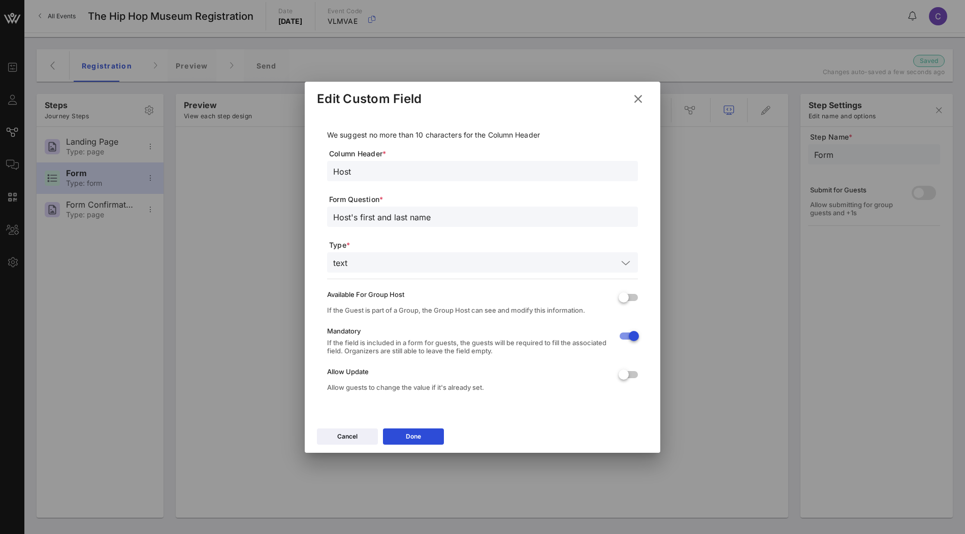
click at [367, 170] on input "Host" at bounding box center [482, 171] width 299 height 13
type input "Host"
click at [409, 436] on button "Done" at bounding box center [413, 437] width 61 height 16
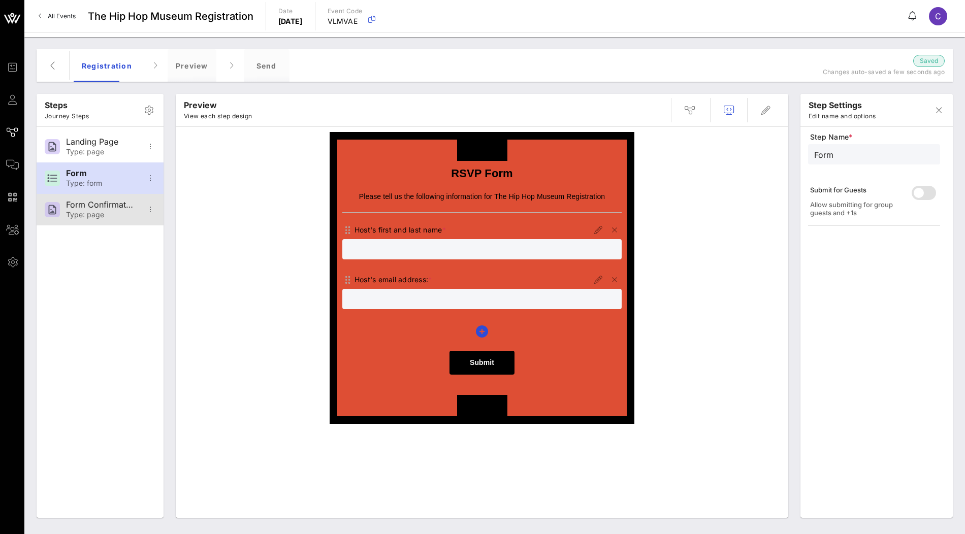
click at [87, 208] on div "Form Confirmation" at bounding box center [99, 205] width 67 height 10
type input "Form Confirmation"
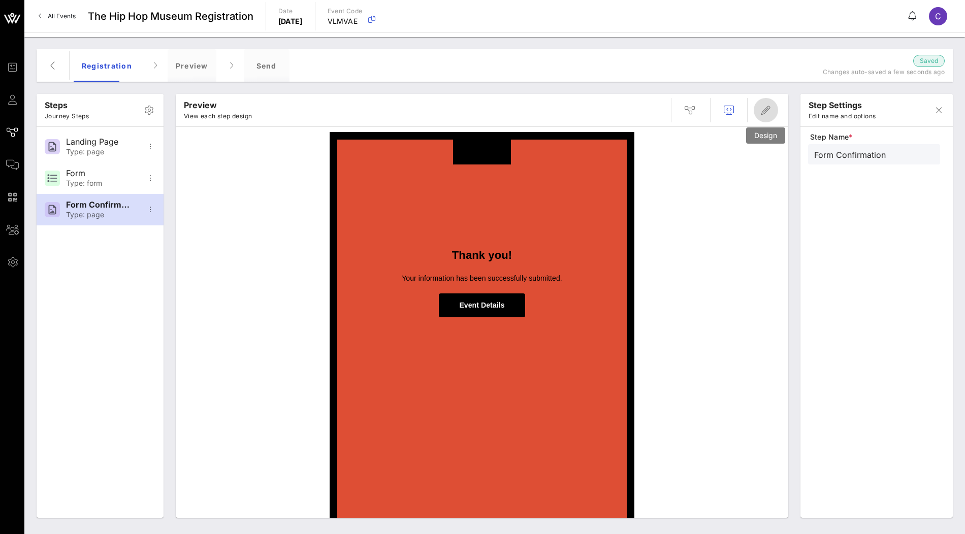
click at [766, 112] on icon "button" at bounding box center [766, 110] width 12 height 12
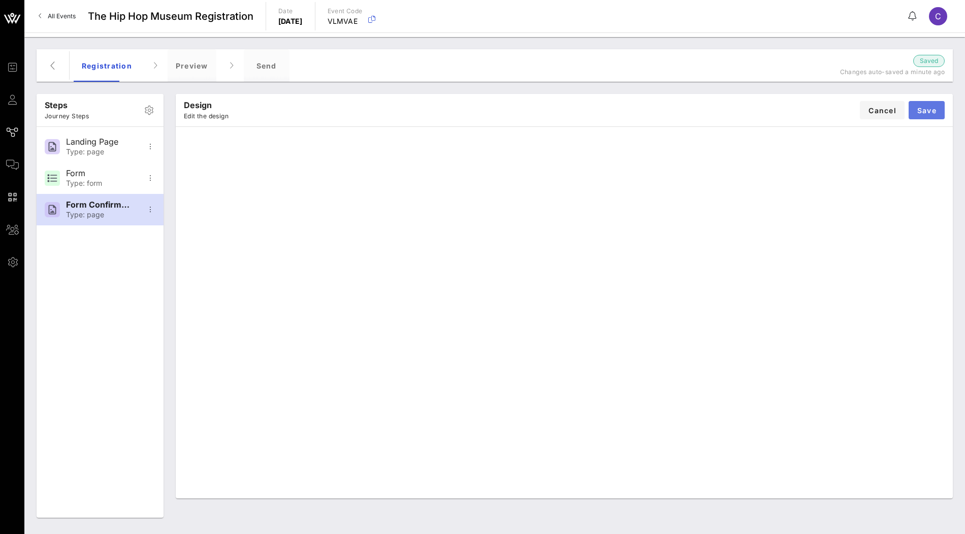
click at [936, 108] on span "Save" at bounding box center [927, 110] width 20 height 9
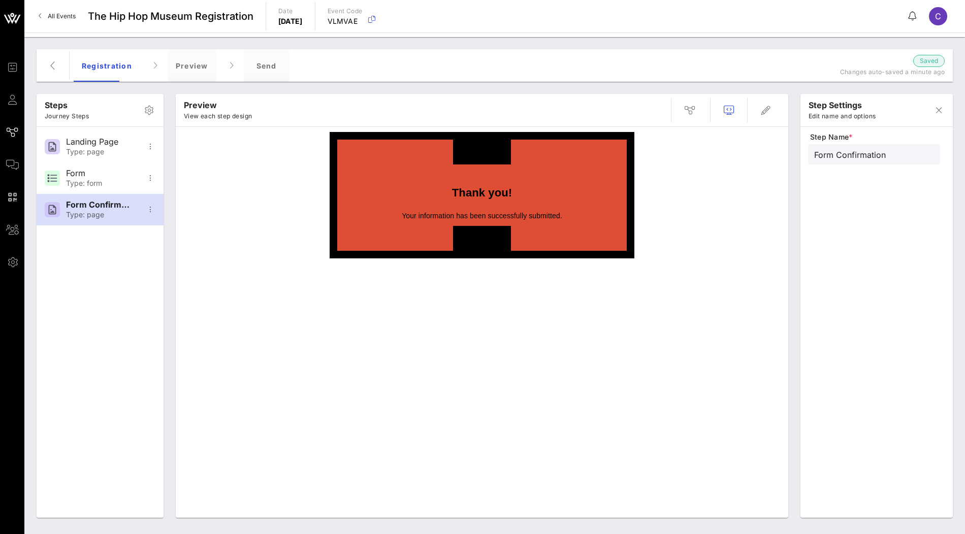
click at [542, 214] on p "Your information has been successfully submitted." at bounding box center [481, 216] width 279 height 10
click at [763, 116] on icon "button" at bounding box center [766, 110] width 12 height 12
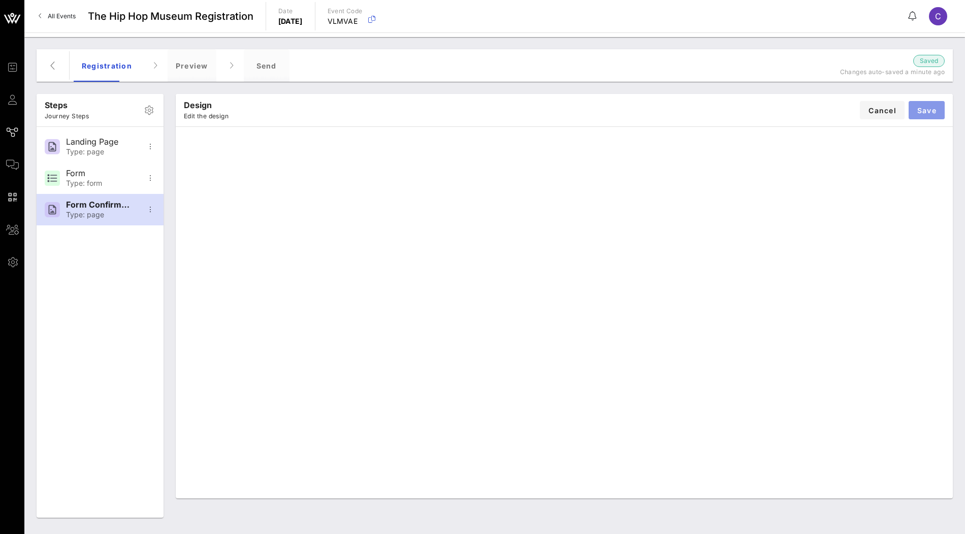
click at [938, 103] on button "Save" at bounding box center [927, 110] width 36 height 18
